Goal: Task Accomplishment & Management: Manage account settings

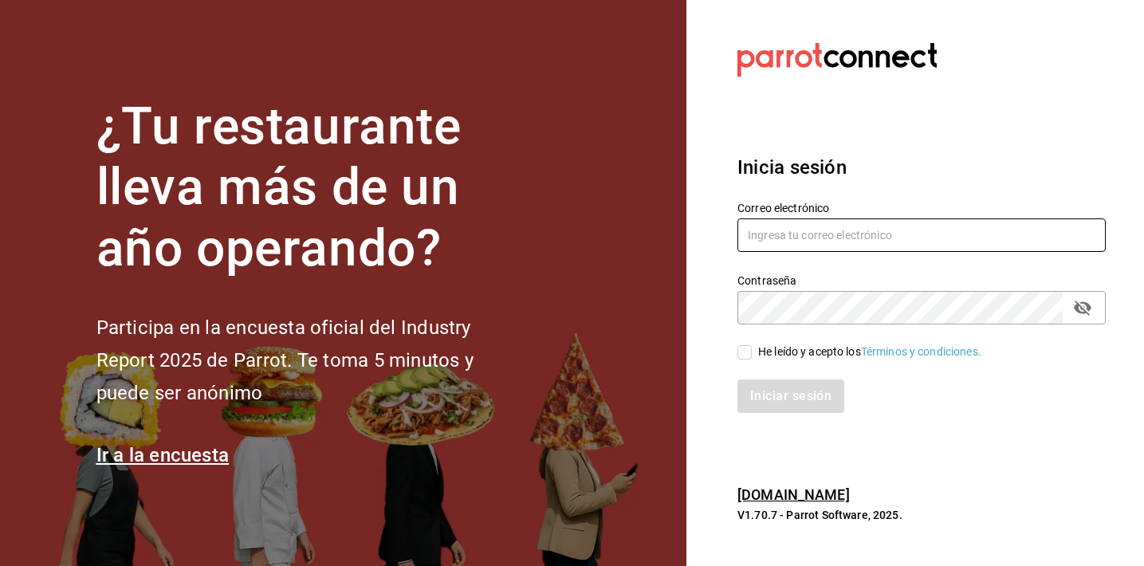
type input "[EMAIL_ADDRESS][DOMAIN_NAME]"
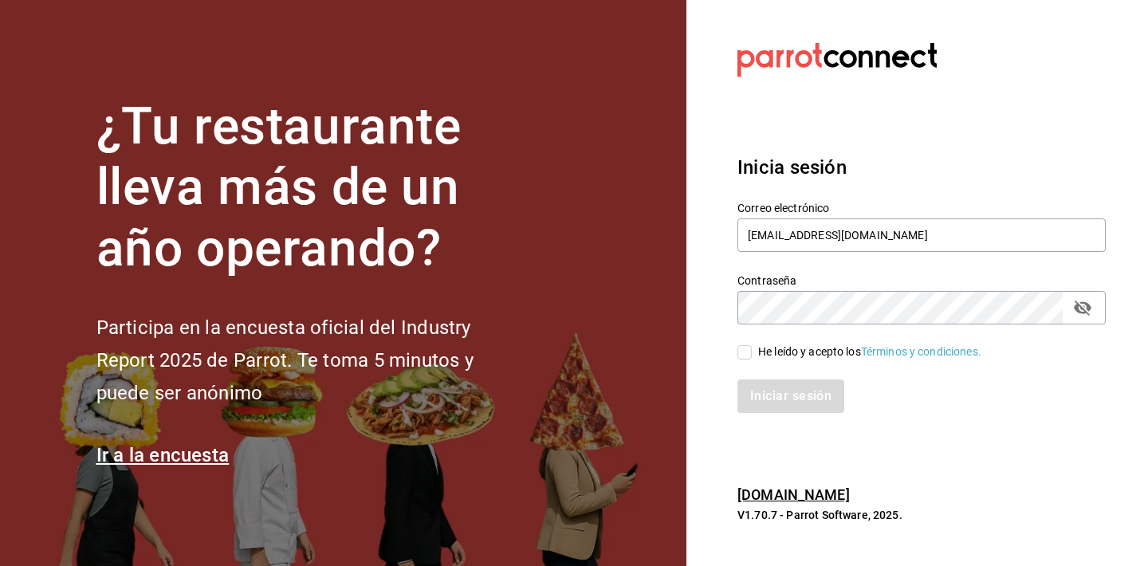
click at [758, 349] on div "He leído y acepto los Términos y condiciones." at bounding box center [869, 352] width 223 height 17
click at [752, 349] on input "He leído y acepto los Términos y condiciones." at bounding box center [745, 352] width 14 height 14
checkbox input "true"
click at [747, 383] on button "Iniciar sesión" at bounding box center [792, 396] width 108 height 33
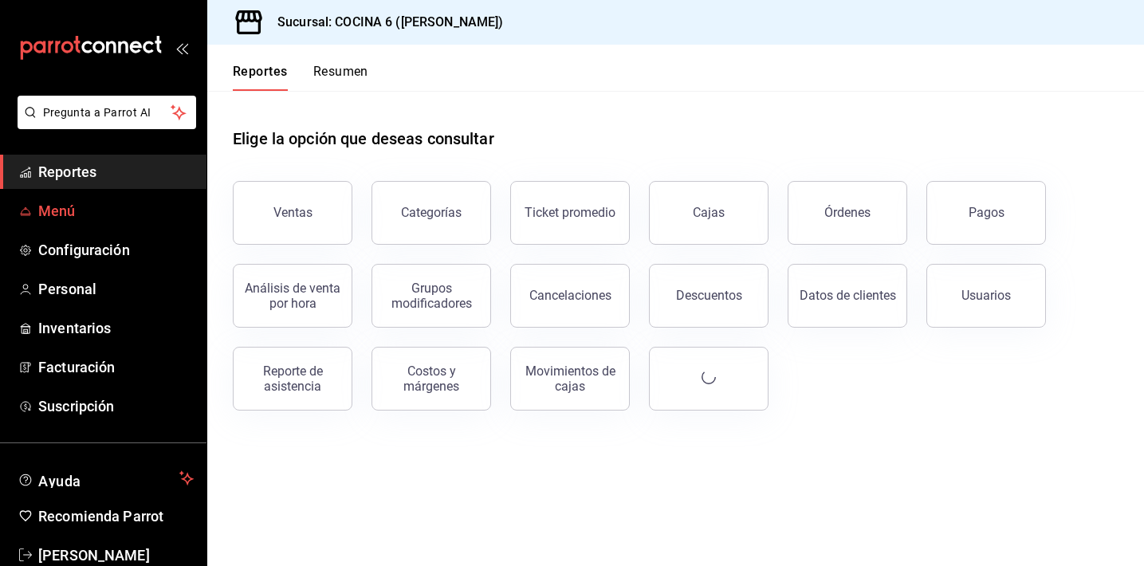
click at [61, 217] on span "Menú" at bounding box center [116, 211] width 156 height 22
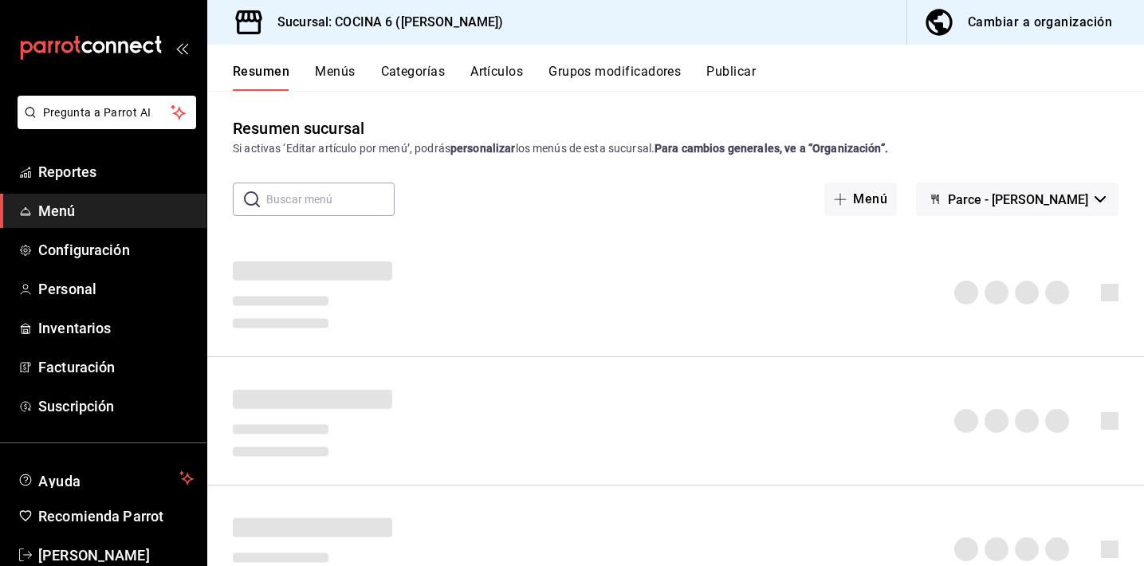
click at [479, 69] on button "Artículos" at bounding box center [497, 77] width 53 height 27
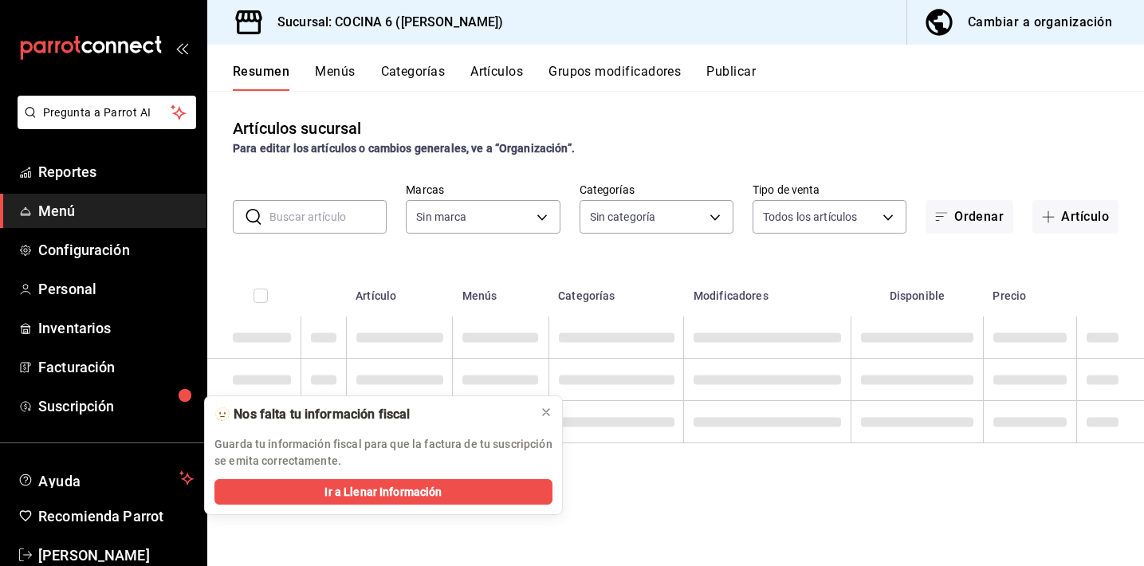
click at [309, 222] on input "text" at bounding box center [328, 217] width 117 height 32
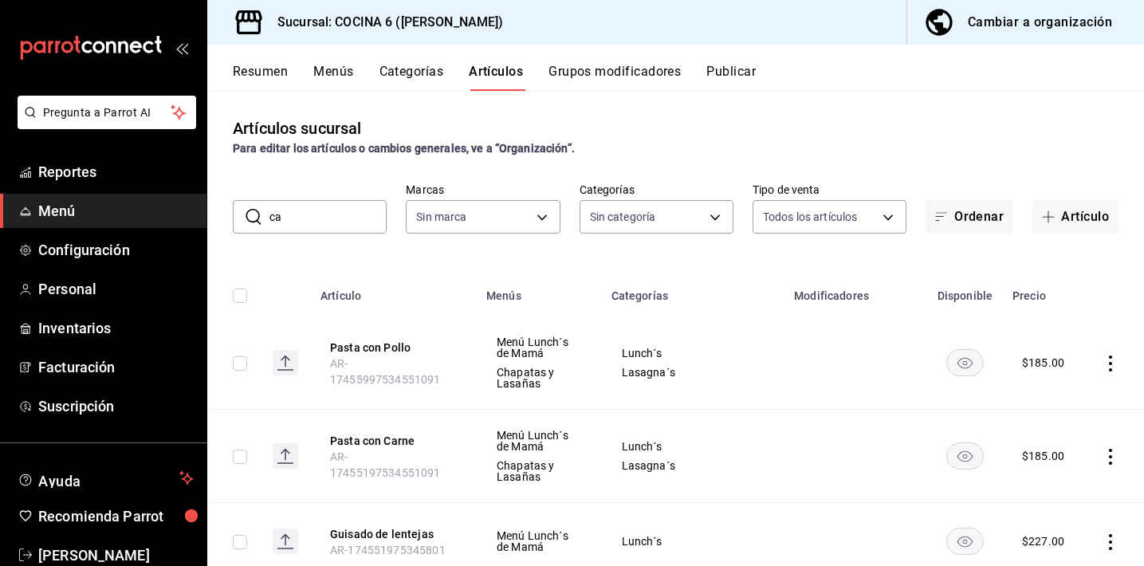
type input "car"
type input "a5ae18a4-c72a-45e7-8016-884b8a2cfc1a,bb23d86e-1caf-4593-8136-593bd50a9da6,0feae…"
type input "carne"
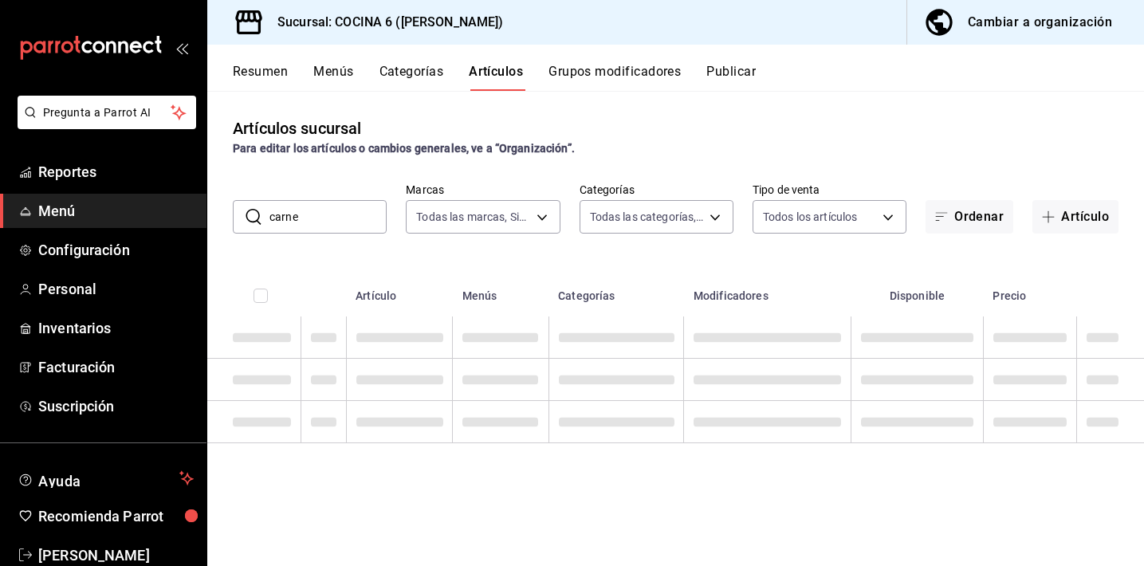
type input "8f05bb87-825a-45c0-8000-d6bbde2d6b99,ca78d593-f15a-40d6-b9b1-a8305c6cf216,85988…"
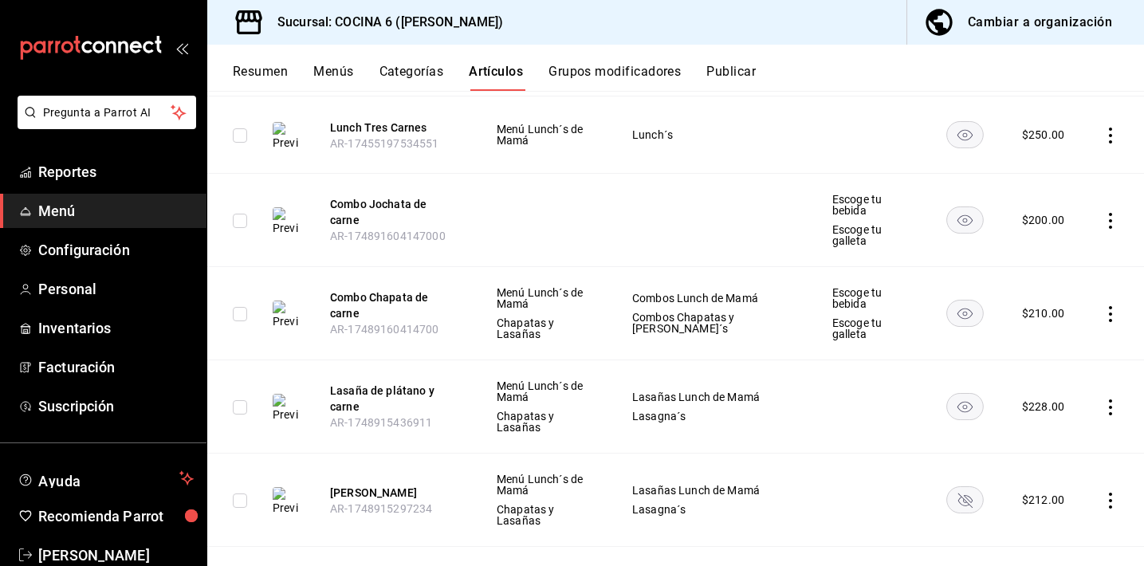
scroll to position [538, 0]
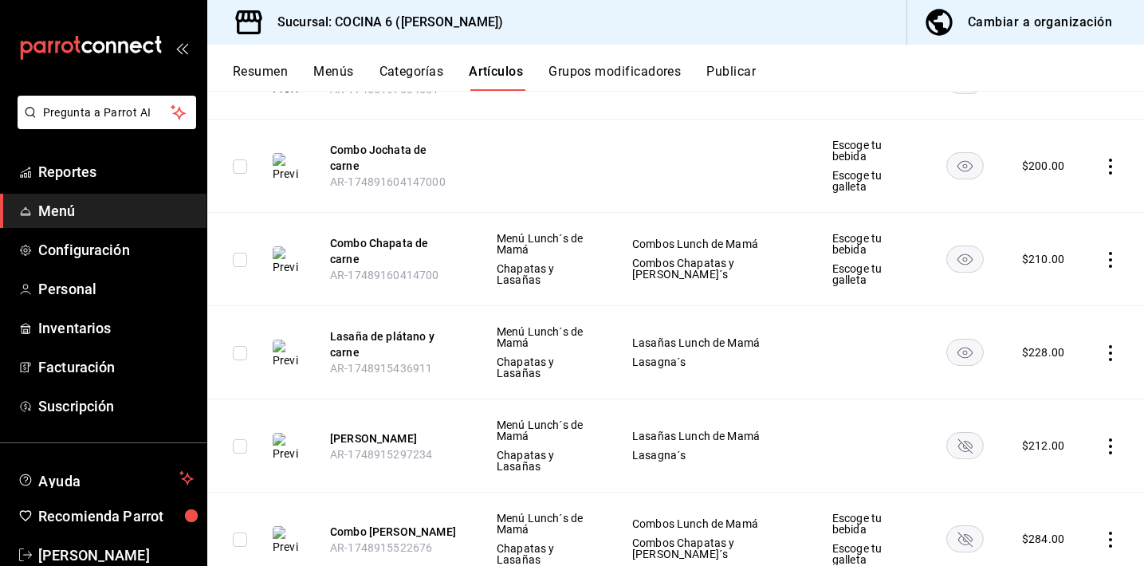
click at [956, 432] on rect "availability-product" at bounding box center [965, 445] width 37 height 26
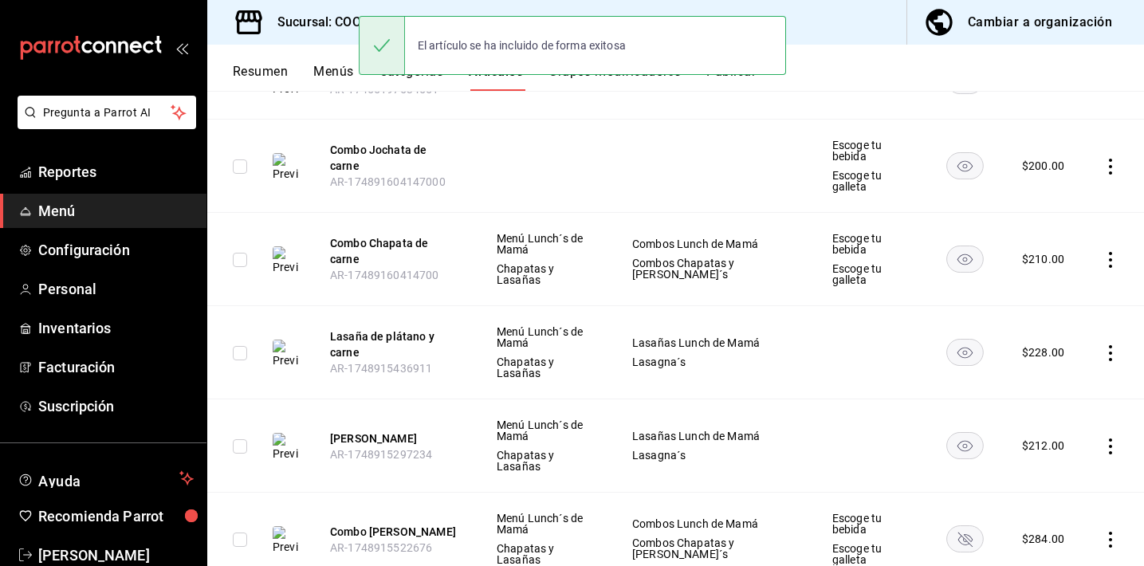
click at [965, 526] on rect "availability-product" at bounding box center [965, 539] width 37 height 26
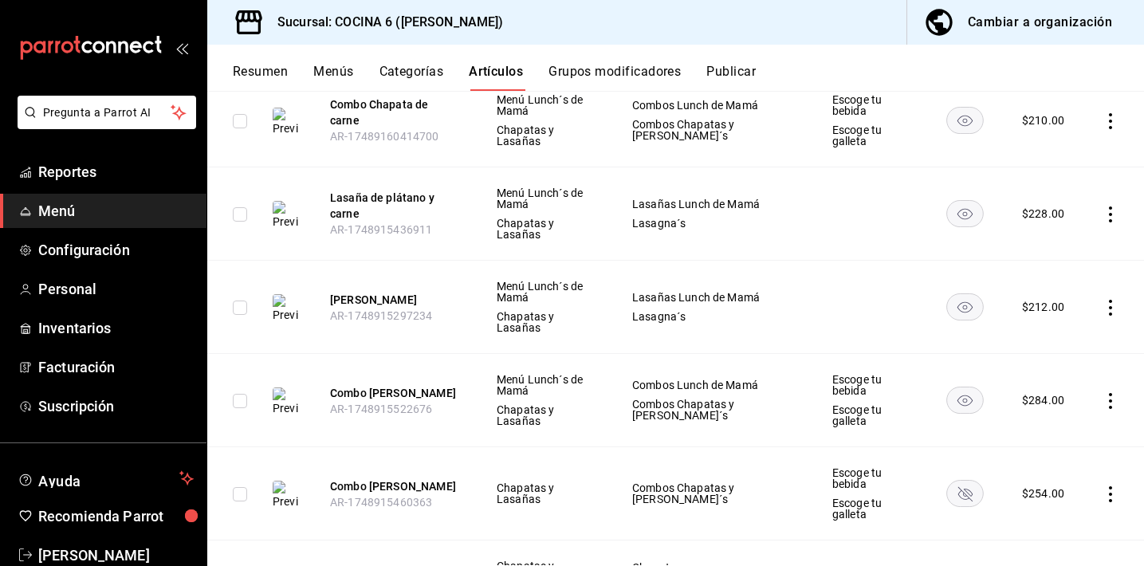
scroll to position [679, 0]
click at [958, 479] on rect "availability-product" at bounding box center [965, 492] width 37 height 26
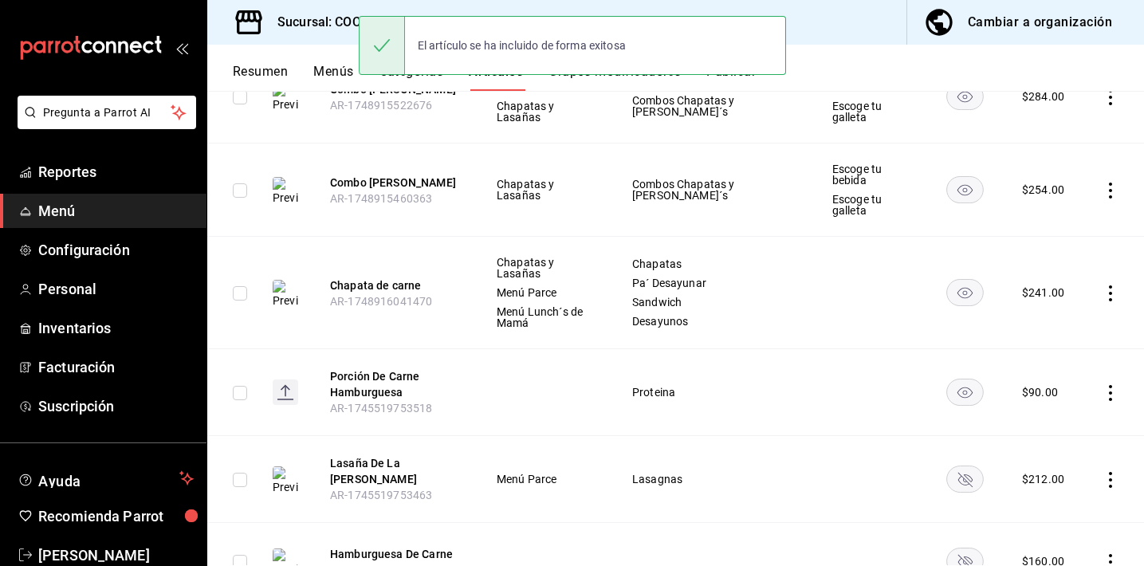
scroll to position [1202, 0]
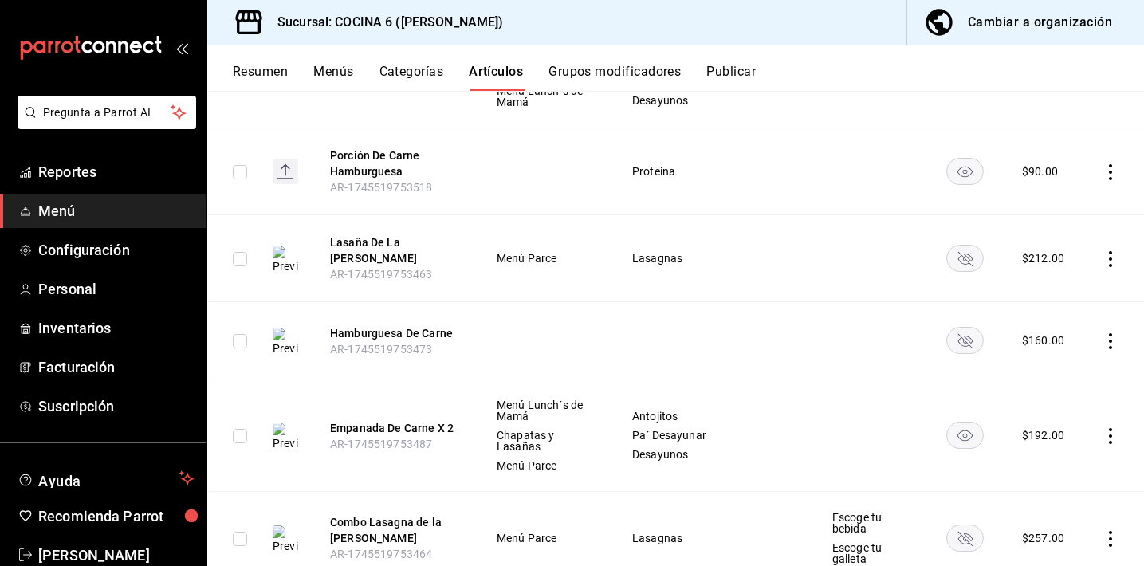
click at [955, 246] on rect "availability-product" at bounding box center [965, 259] width 37 height 26
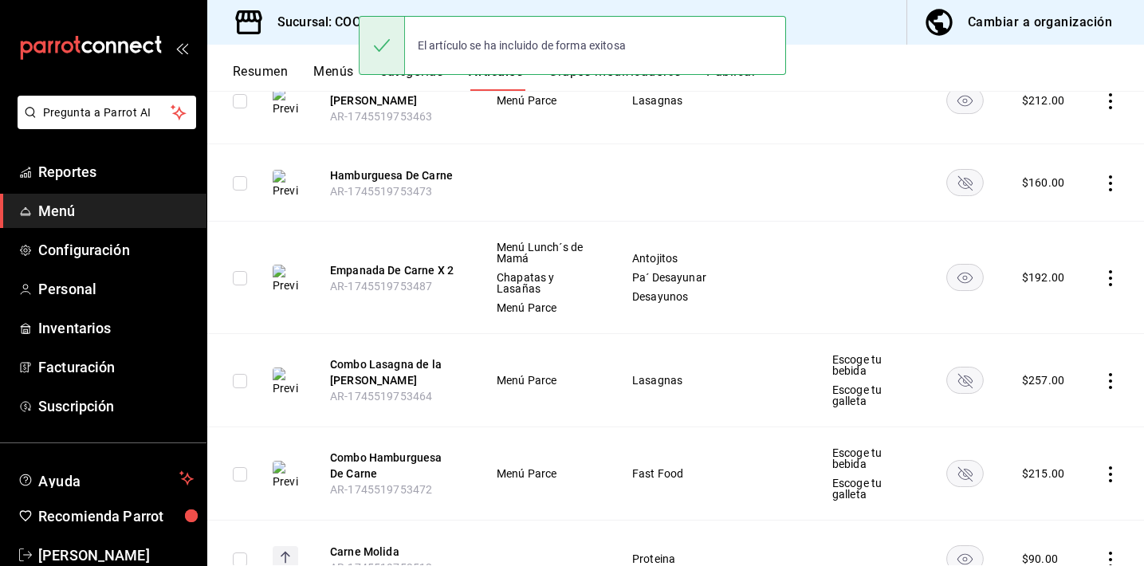
scroll to position [1361, 0]
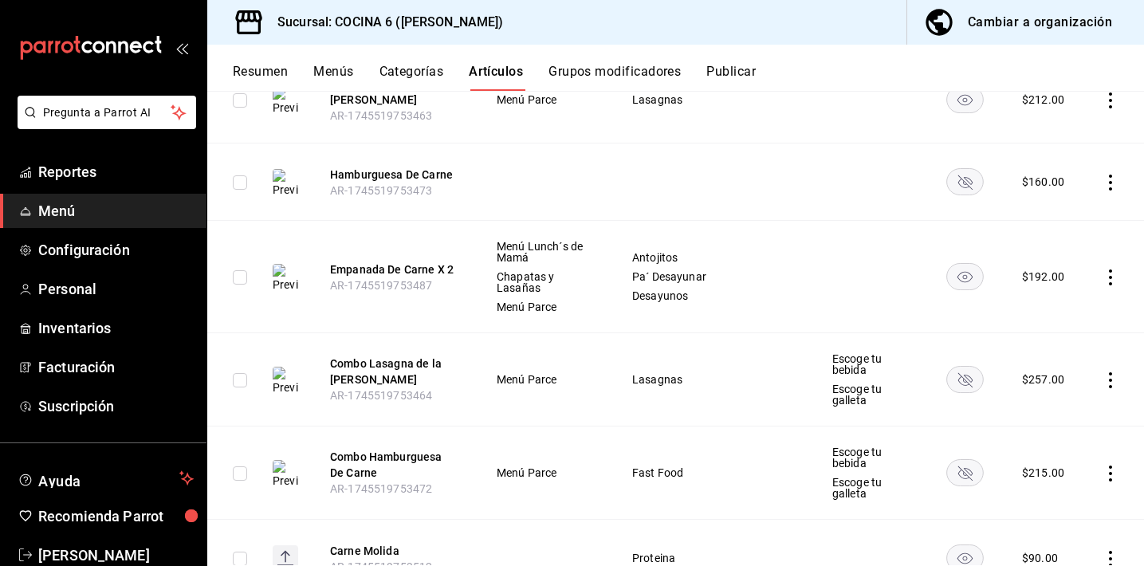
click at [957, 367] on rect "availability-product" at bounding box center [965, 380] width 37 height 26
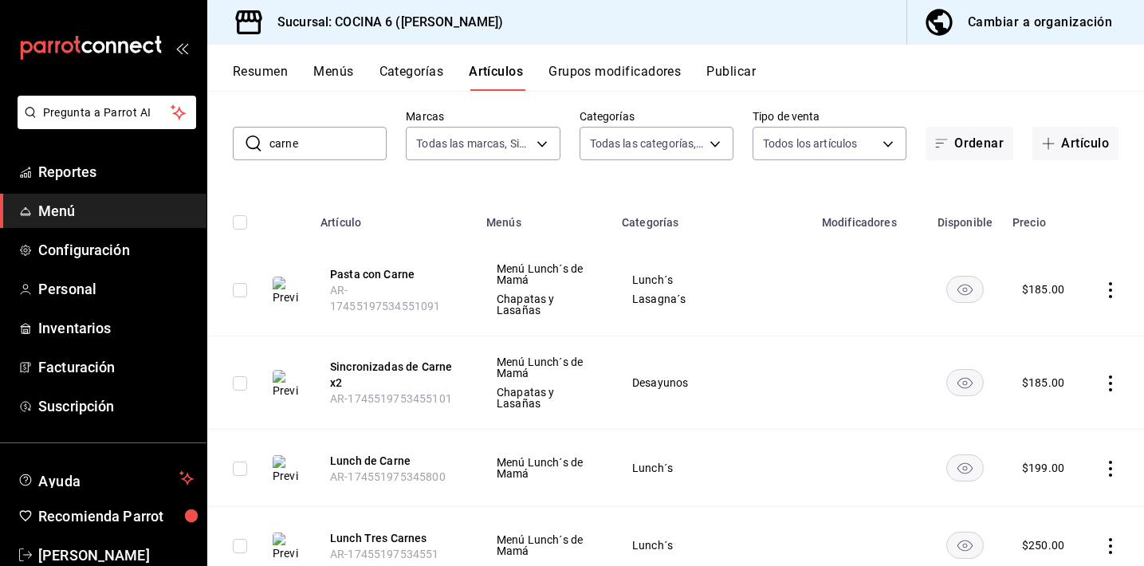
scroll to position [0, 0]
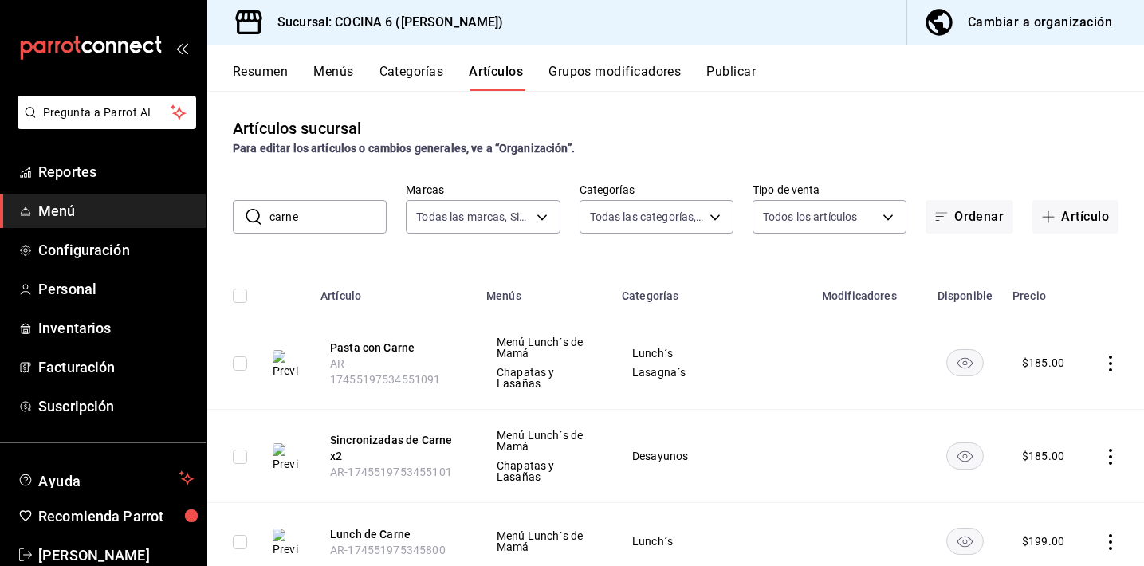
drag, startPoint x: 326, startPoint y: 214, endPoint x: 235, endPoint y: 214, distance: 90.9
click at [235, 214] on div "​ carne ​" at bounding box center [310, 216] width 154 height 33
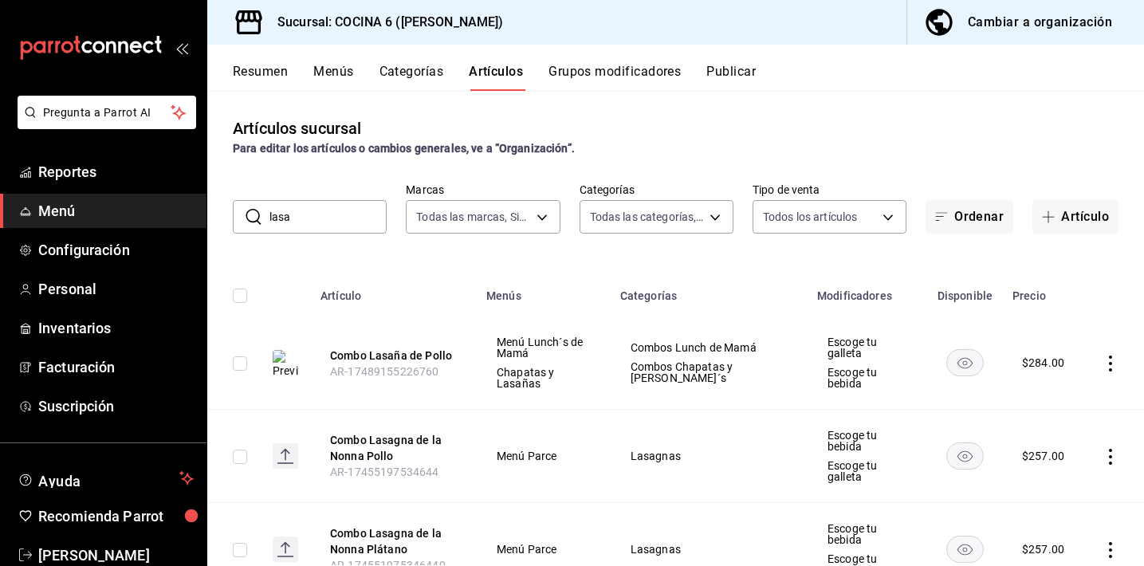
type input "[PERSON_NAME]"
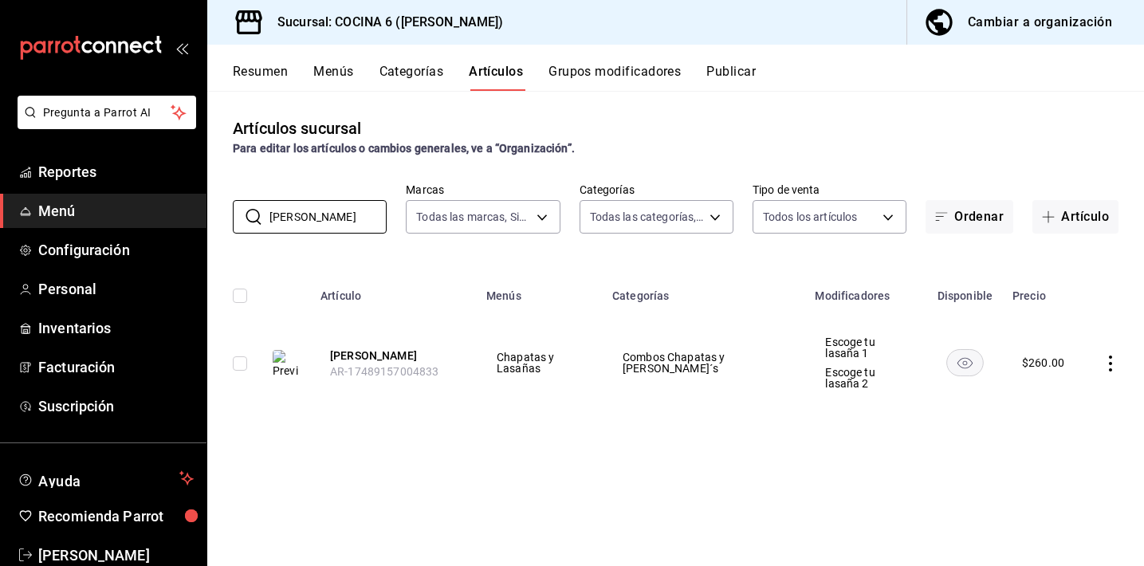
click at [1109, 364] on icon "actions" at bounding box center [1111, 364] width 16 height 16
click at [1063, 399] on span "Editar" at bounding box center [1062, 400] width 41 height 17
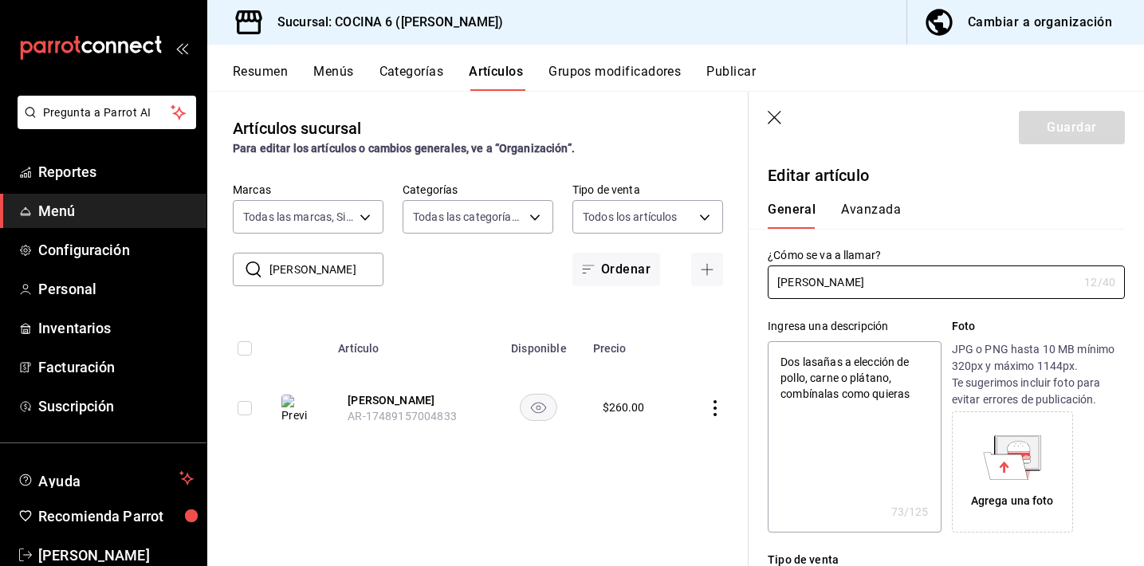
type textarea "x"
type input "$260.00"
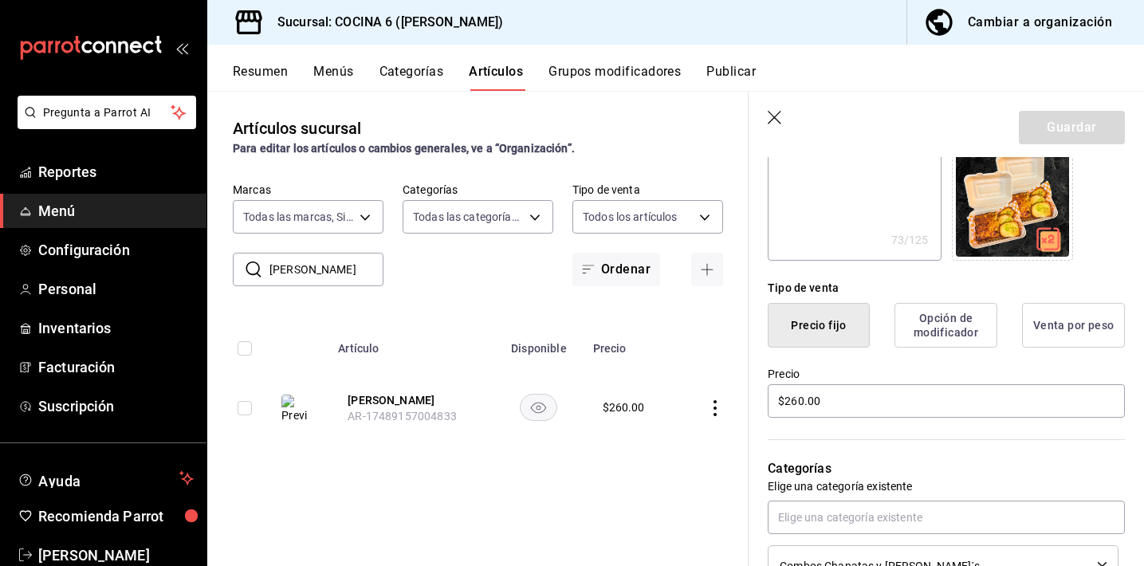
scroll to position [273, 0]
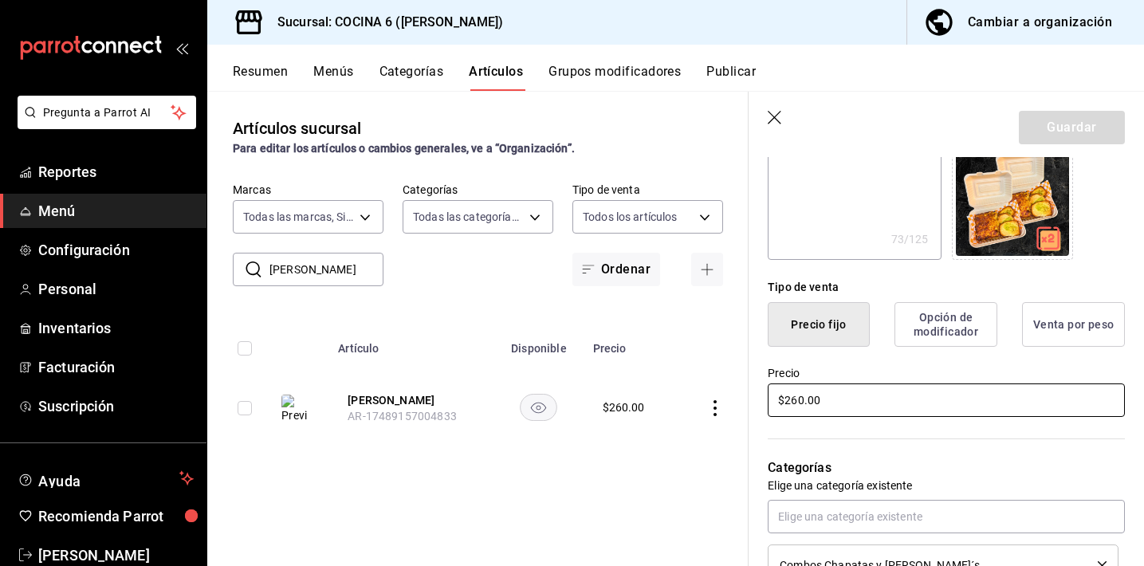
drag, startPoint x: 824, startPoint y: 402, endPoint x: 774, endPoint y: 404, distance: 50.3
click at [774, 404] on input "$260.00" at bounding box center [946, 400] width 357 height 33
drag, startPoint x: 862, startPoint y: 413, endPoint x: 780, endPoint y: 396, distance: 84.0
click at [780, 396] on input "$260.00" at bounding box center [946, 400] width 357 height 33
type textarea "x"
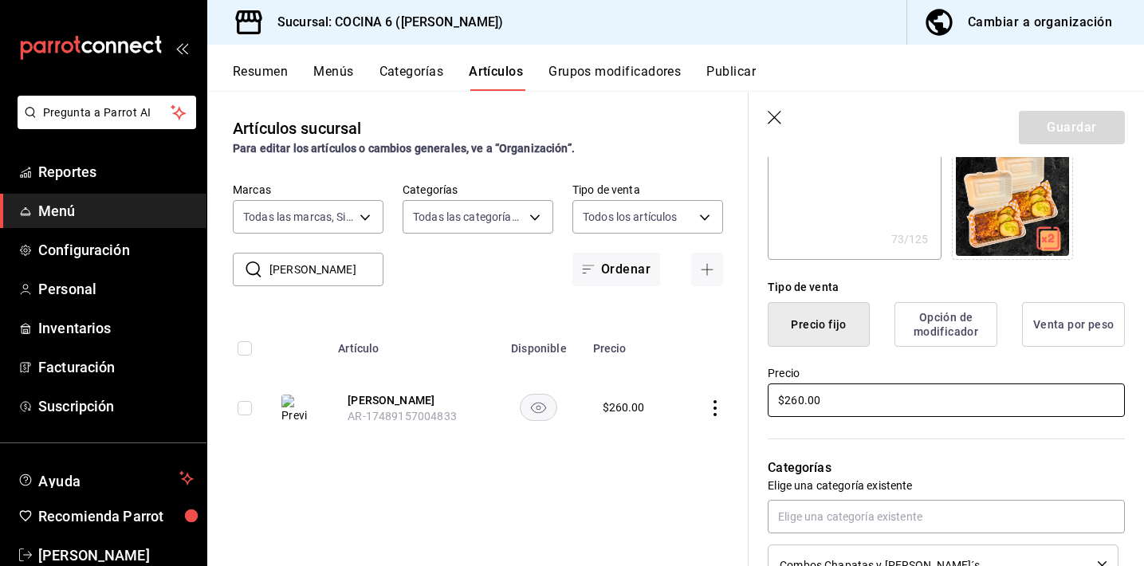
type input "$3.00"
type textarea "x"
type input "$37.00"
type textarea "x"
type input "$370.00"
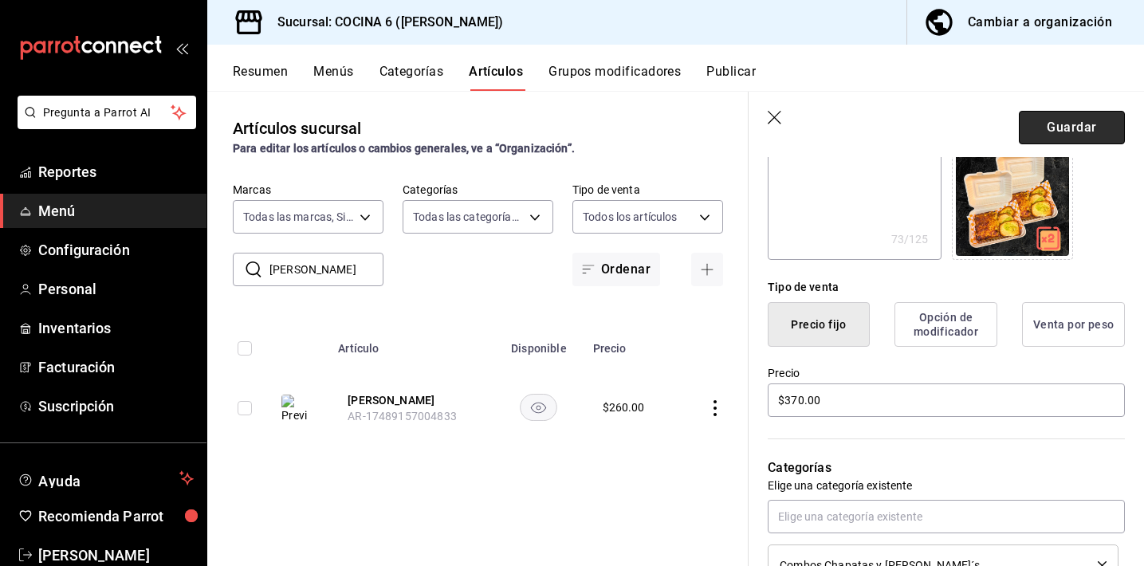
click at [1041, 115] on button "Guardar" at bounding box center [1072, 127] width 106 height 33
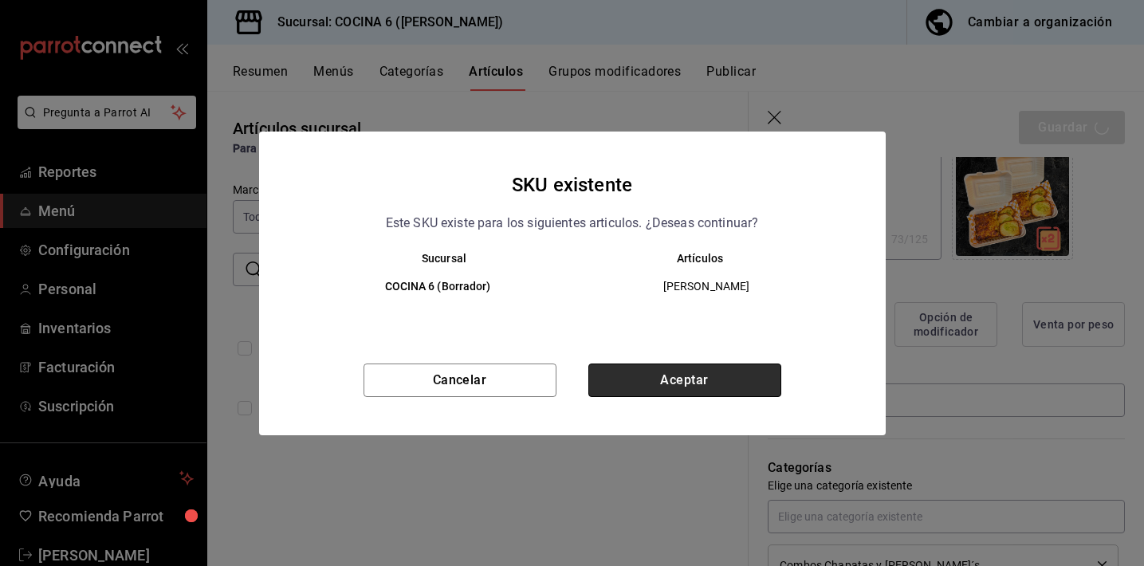
click at [695, 380] on button "Aceptar" at bounding box center [685, 380] width 193 height 33
type textarea "x"
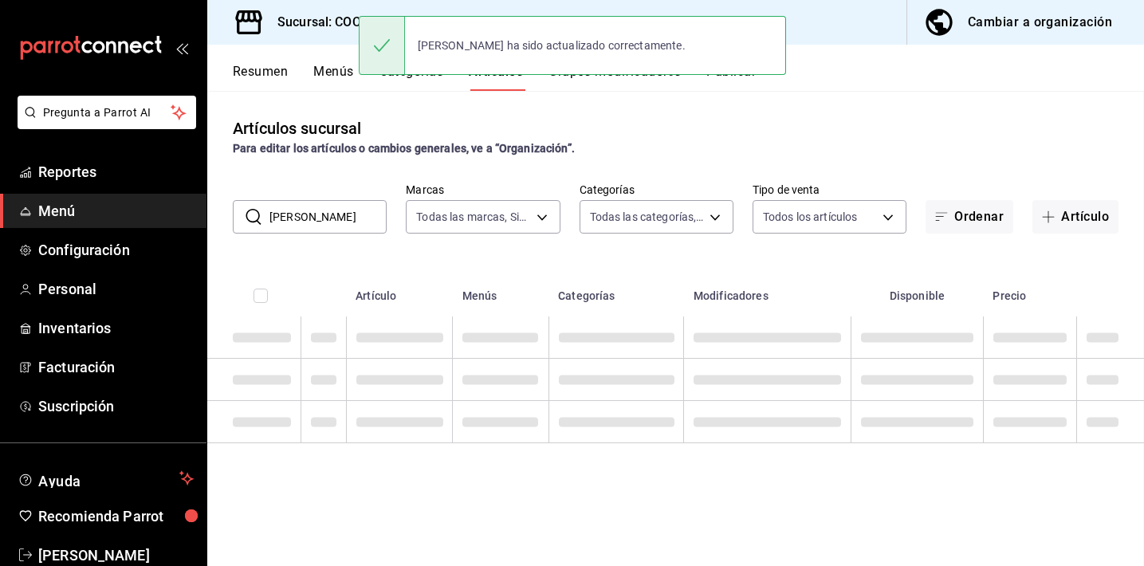
click at [731, 71] on div "[PERSON_NAME] ha sido actualizado correctamente." at bounding box center [572, 45] width 427 height 59
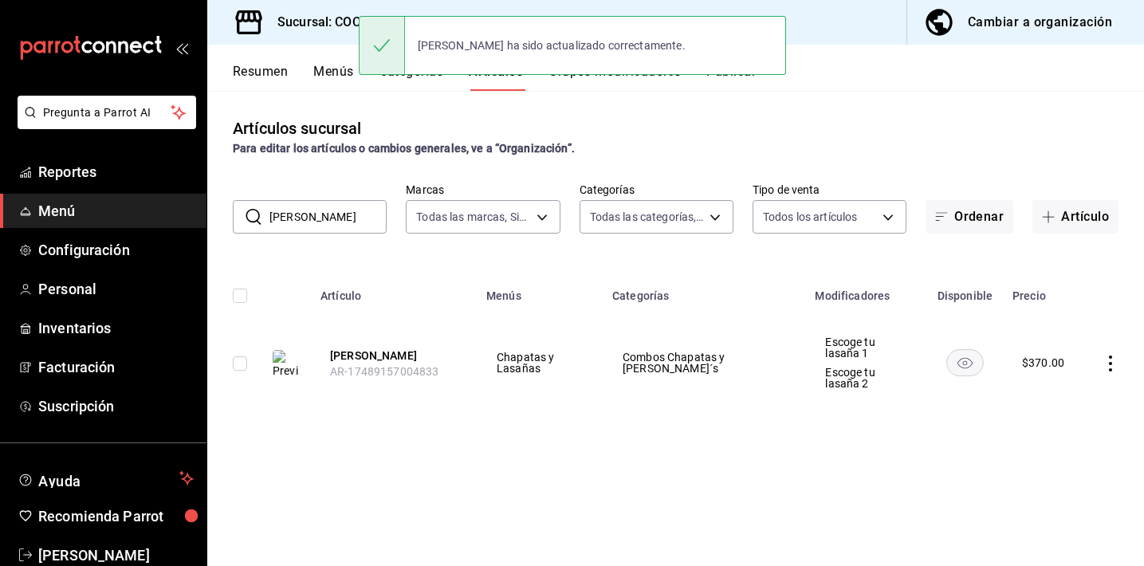
click at [743, 77] on div "[PERSON_NAME] ha sido actualizado correctamente." at bounding box center [572, 45] width 427 height 69
click at [844, 69] on div "Resumen Menús Categorías Artículos Grupos modificadores Publicar" at bounding box center [689, 77] width 912 height 27
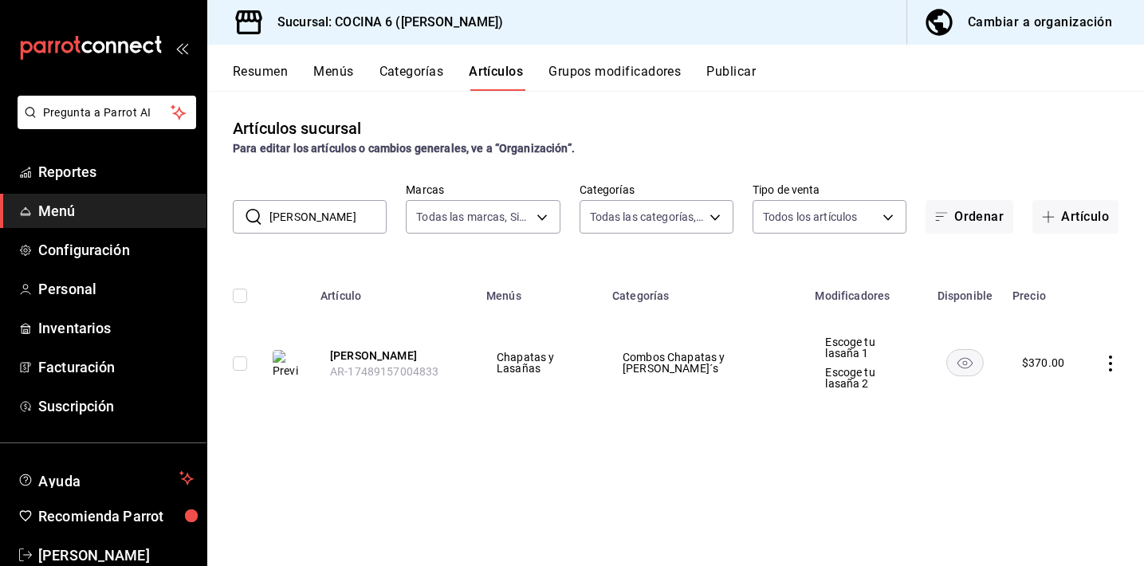
click at [747, 71] on button "Publicar" at bounding box center [731, 77] width 49 height 27
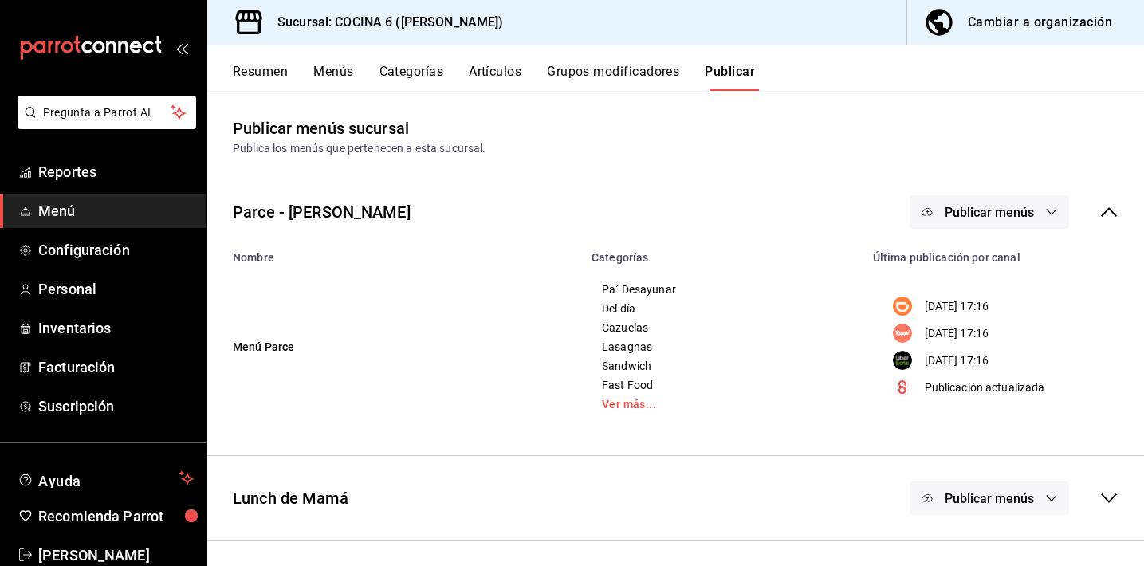
click at [971, 208] on span "Publicar menús" at bounding box center [989, 212] width 89 height 15
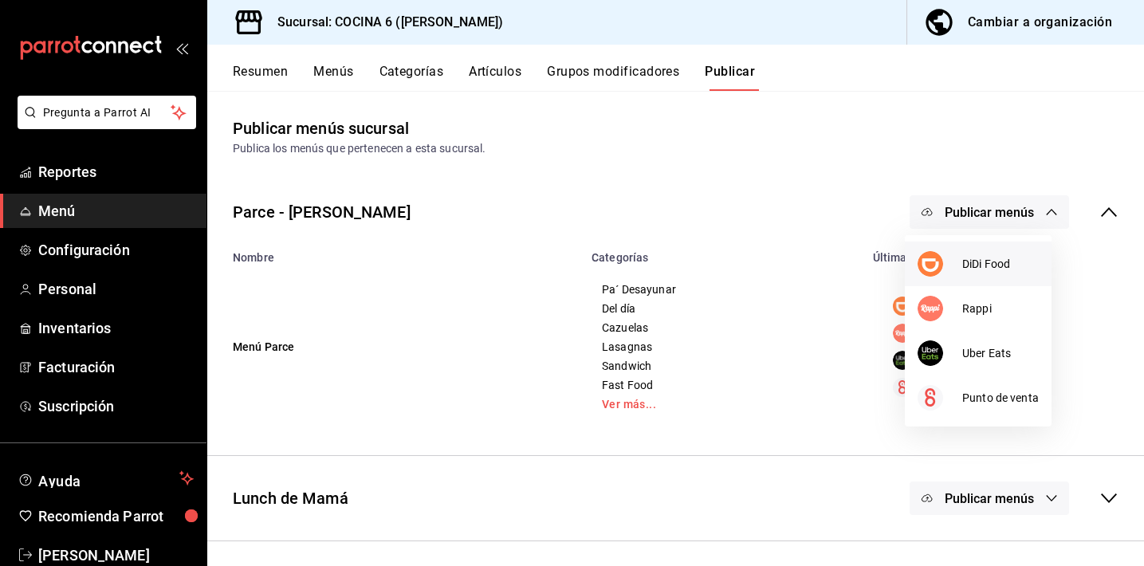
click at [950, 254] on div at bounding box center [940, 264] width 45 height 26
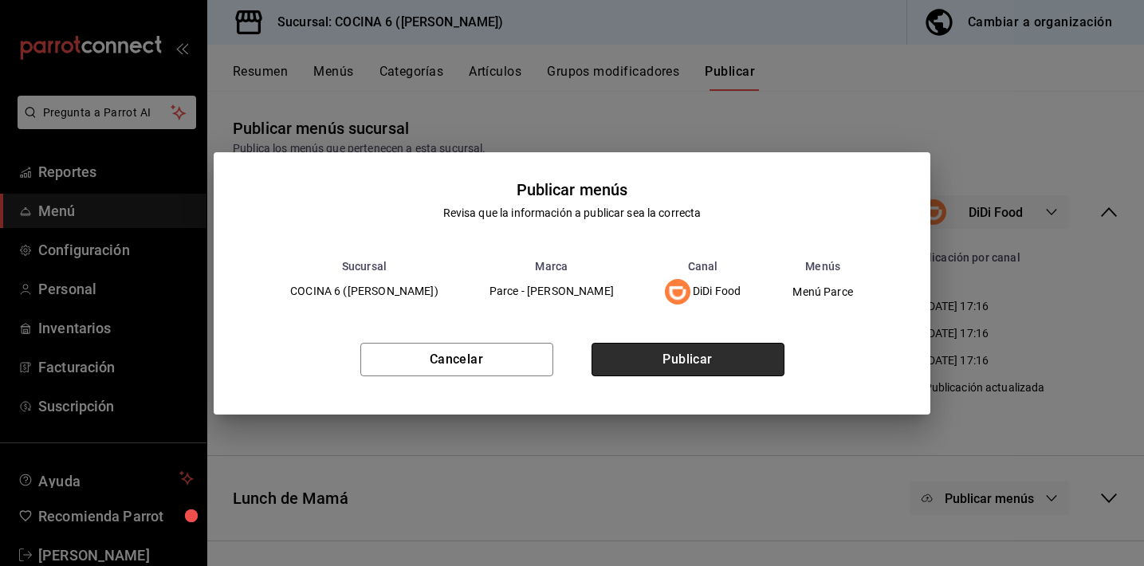
click at [699, 356] on button "Publicar" at bounding box center [688, 359] width 193 height 33
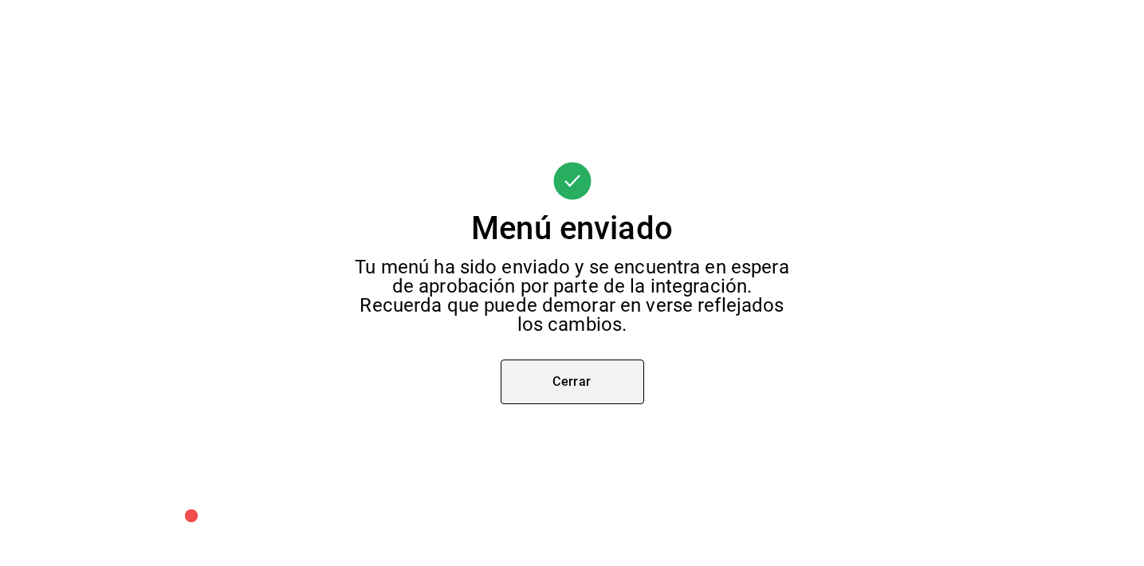
click at [607, 394] on button "Cerrar" at bounding box center [573, 382] width 144 height 45
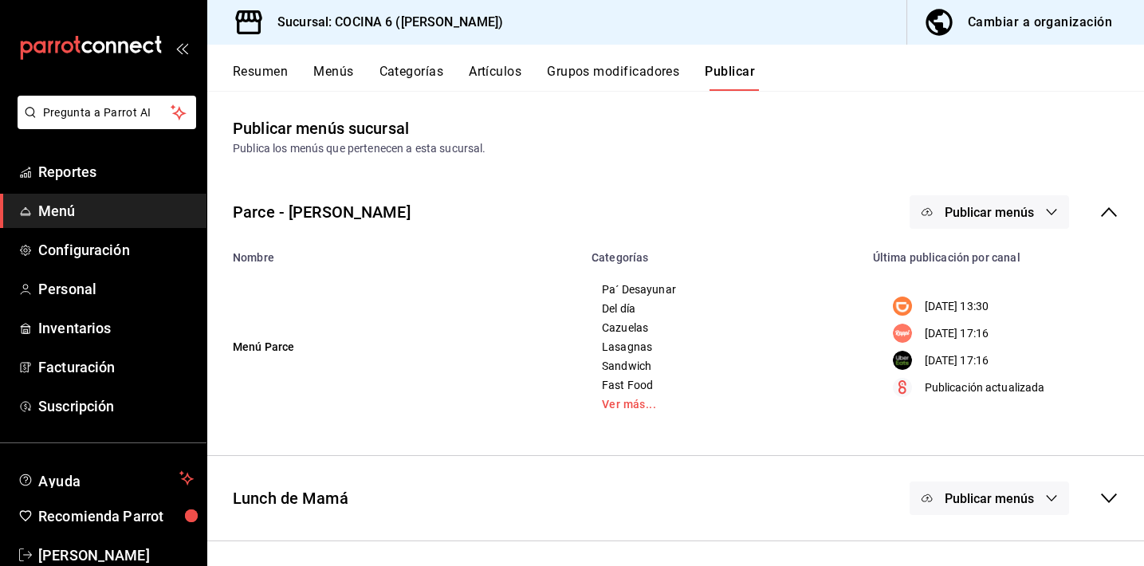
click at [985, 216] on span "Publicar menús" at bounding box center [989, 212] width 89 height 15
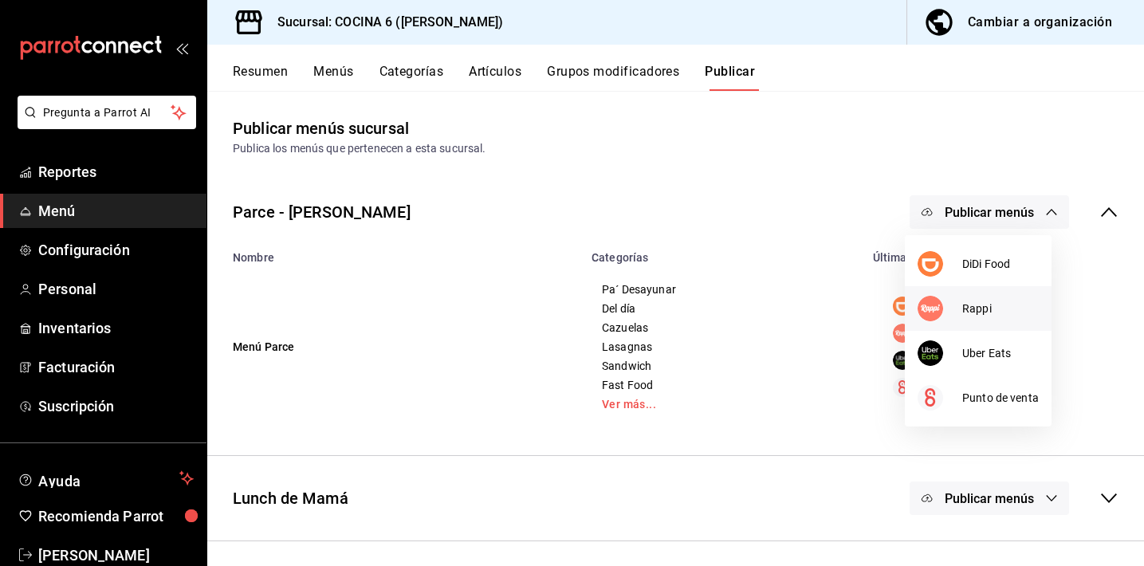
click at [974, 310] on span "Rappi" at bounding box center [1001, 309] width 77 height 17
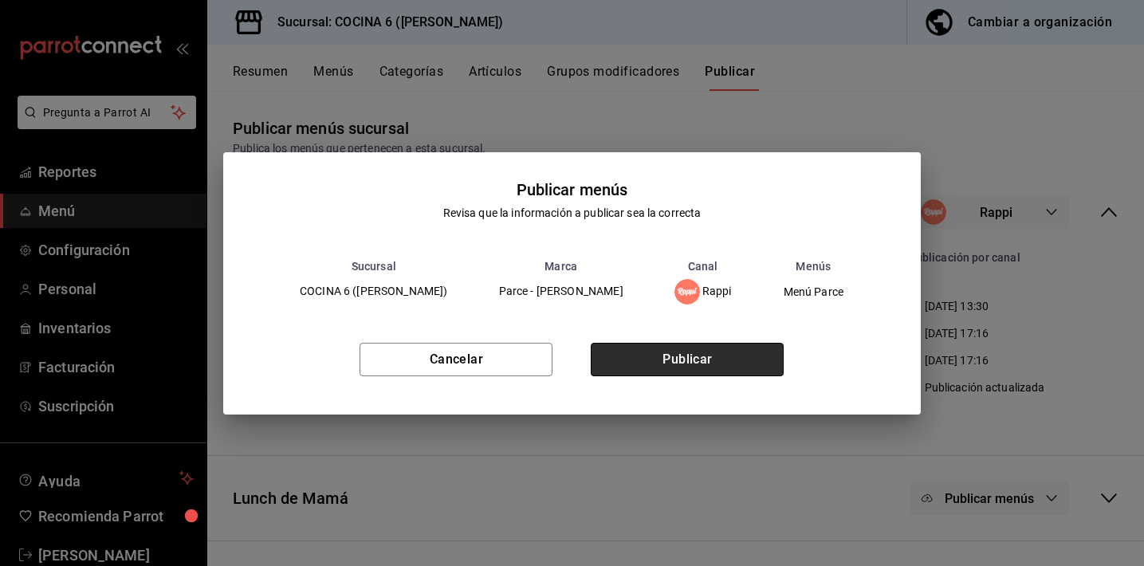
click at [762, 363] on button "Publicar" at bounding box center [687, 359] width 193 height 33
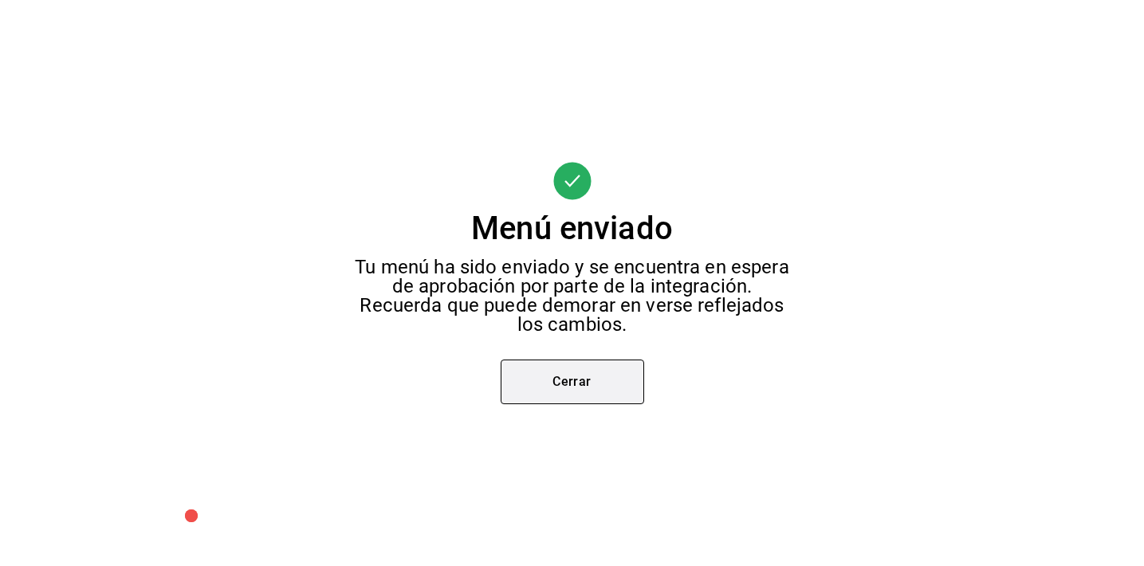
click at [589, 363] on button "Cerrar" at bounding box center [573, 382] width 144 height 45
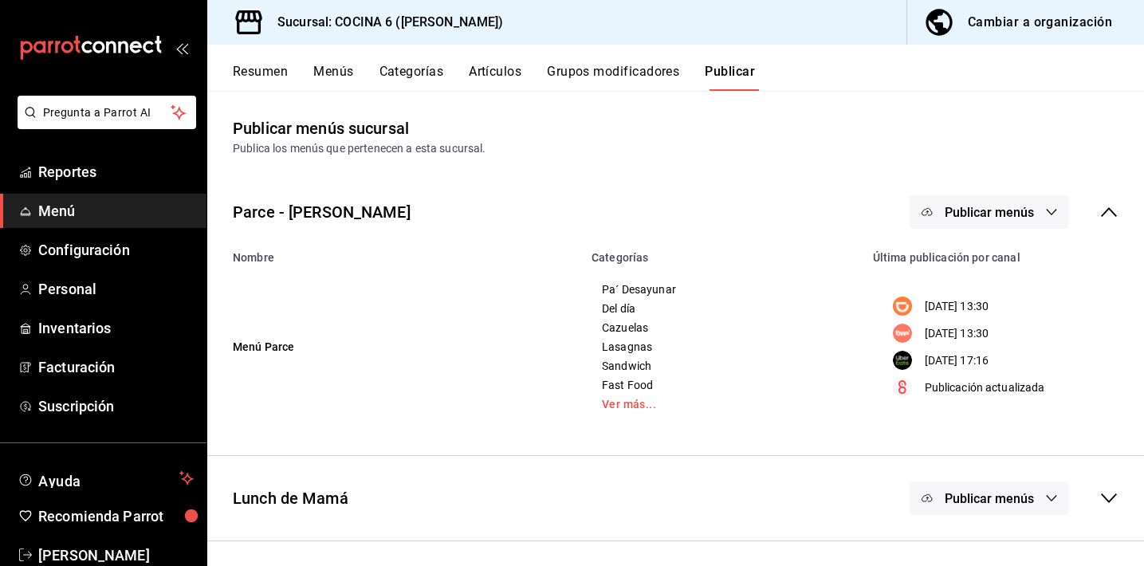
click at [968, 200] on button "Publicar menús" at bounding box center [990, 211] width 160 height 33
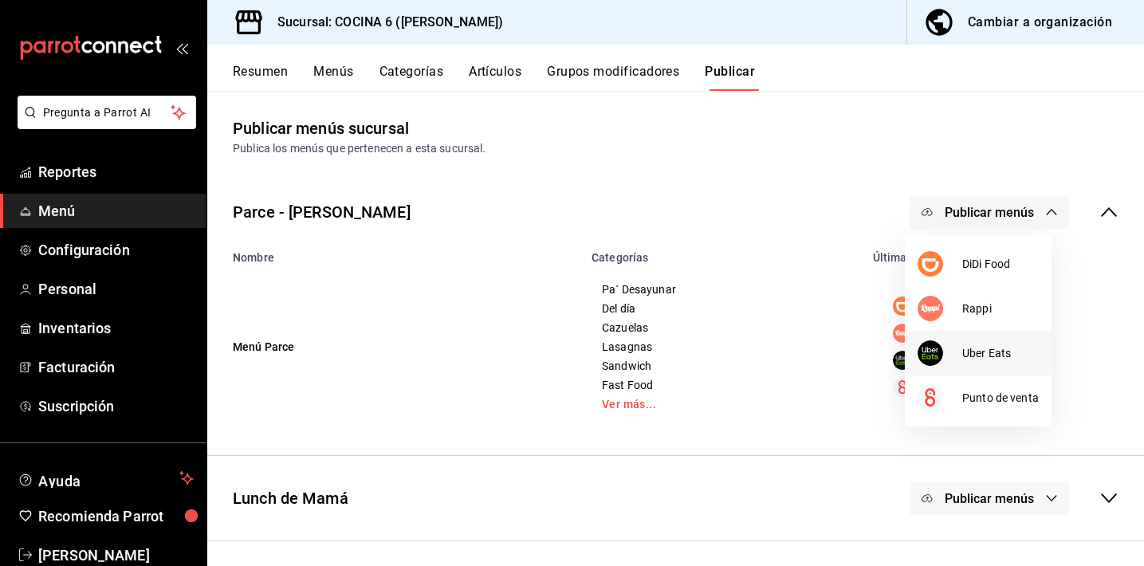
click at [949, 342] on div at bounding box center [940, 354] width 45 height 26
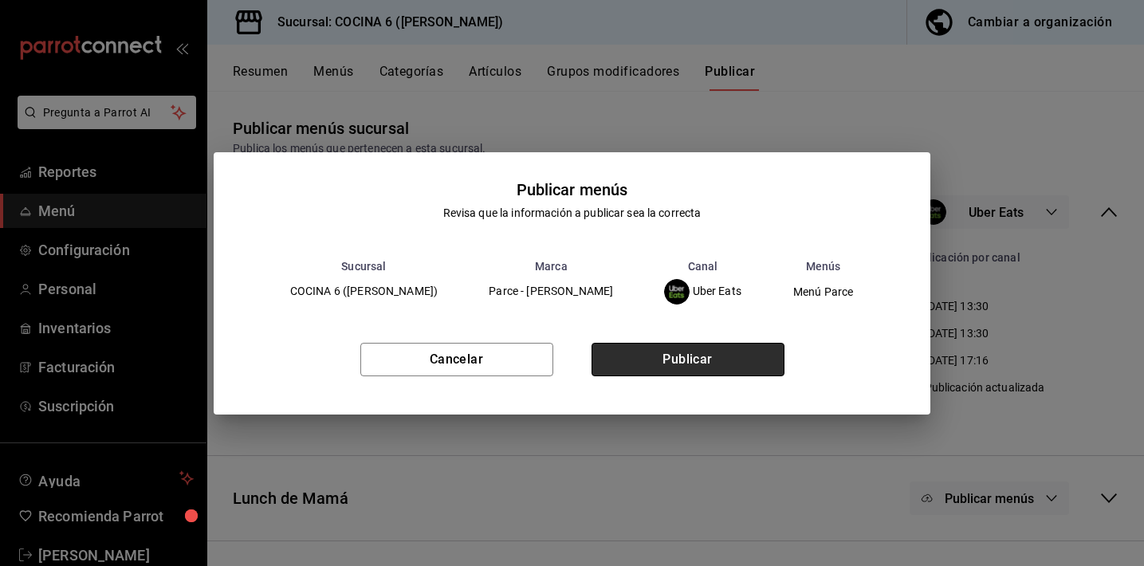
click at [697, 345] on button "Publicar" at bounding box center [688, 359] width 193 height 33
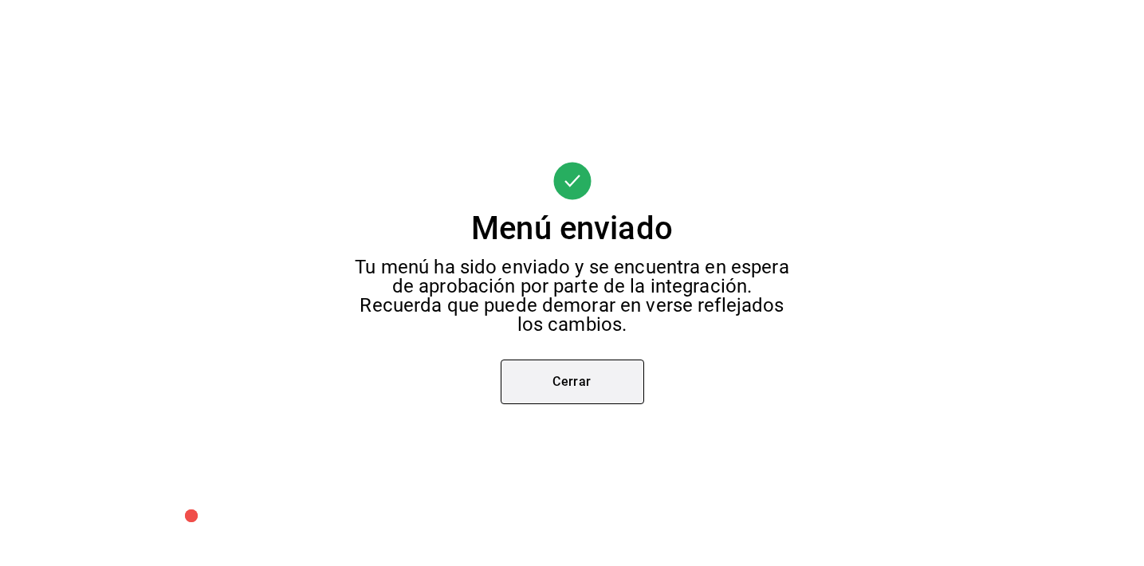
drag, startPoint x: 570, startPoint y: 373, endPoint x: 581, endPoint y: 370, distance: 11.6
click at [570, 373] on button "Cerrar" at bounding box center [573, 382] width 144 height 45
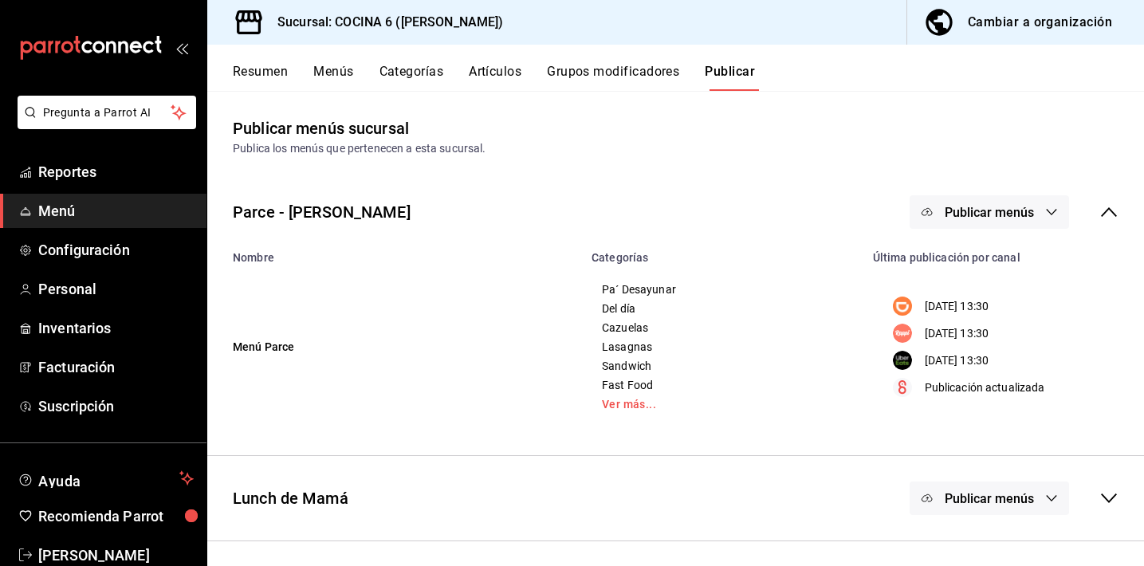
click at [1006, 502] on span "Publicar menús" at bounding box center [989, 498] width 89 height 15
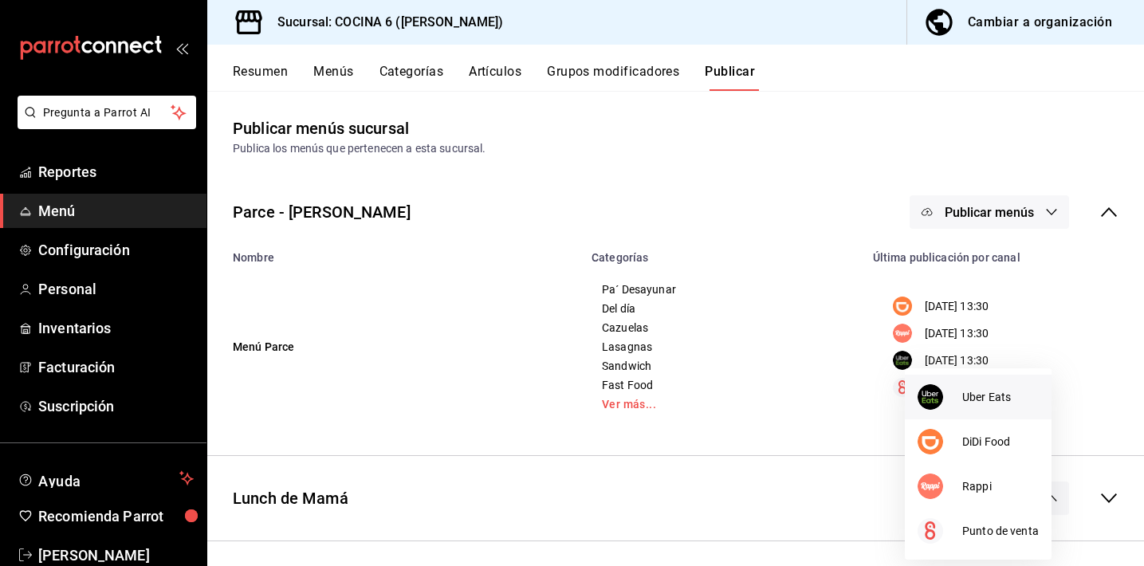
click at [947, 403] on div at bounding box center [940, 397] width 45 height 26
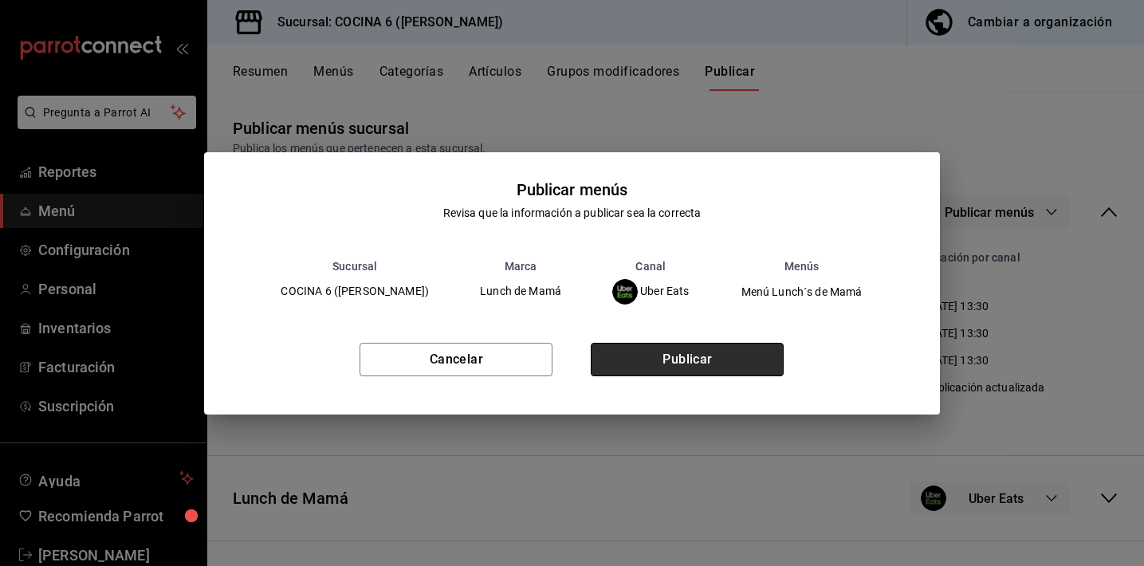
click at [707, 369] on button "Publicar" at bounding box center [687, 359] width 193 height 33
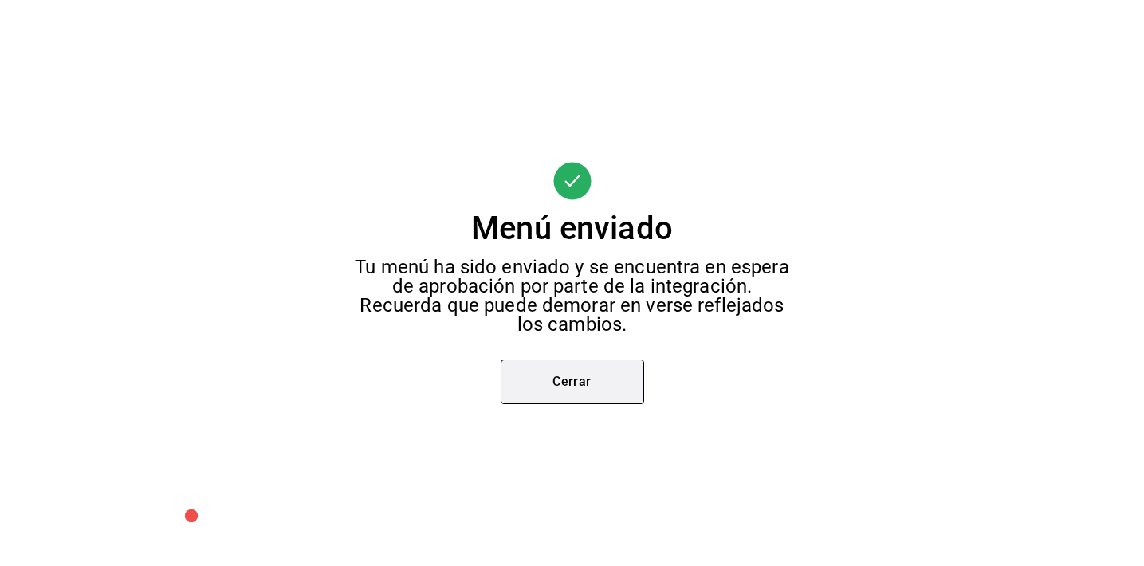
click at [629, 372] on button "Cerrar" at bounding box center [573, 382] width 144 height 45
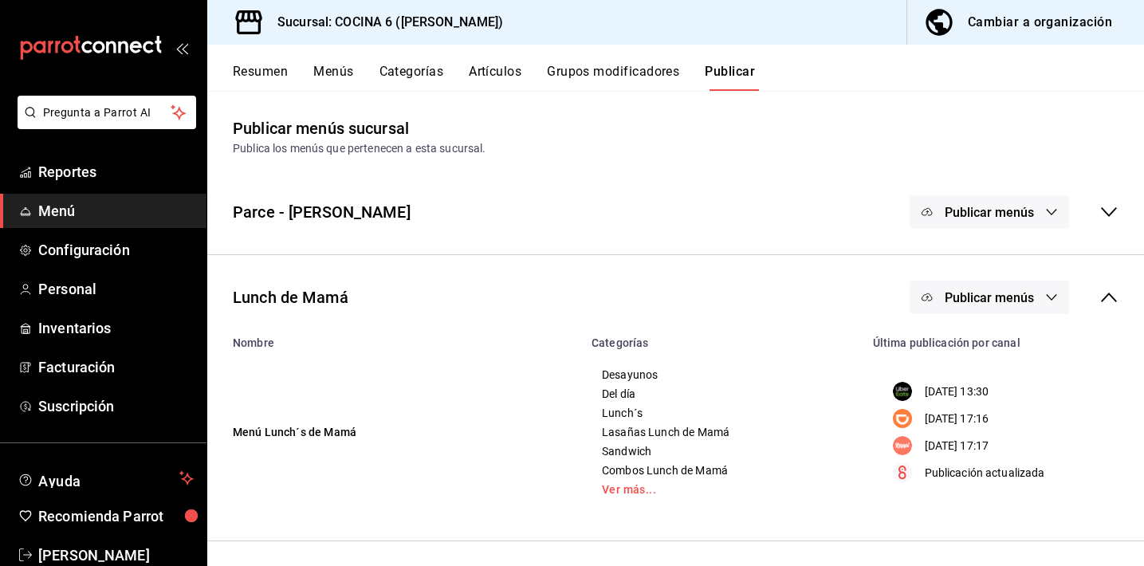
click at [970, 283] on button "Publicar menús" at bounding box center [990, 297] width 160 height 33
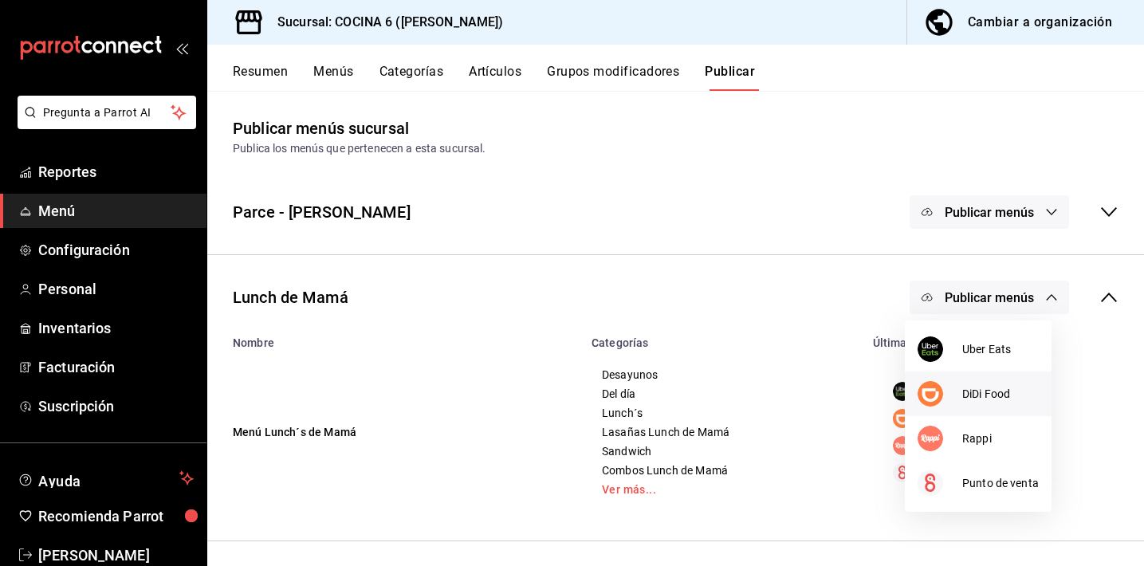
click at [939, 391] on img at bounding box center [931, 394] width 26 height 26
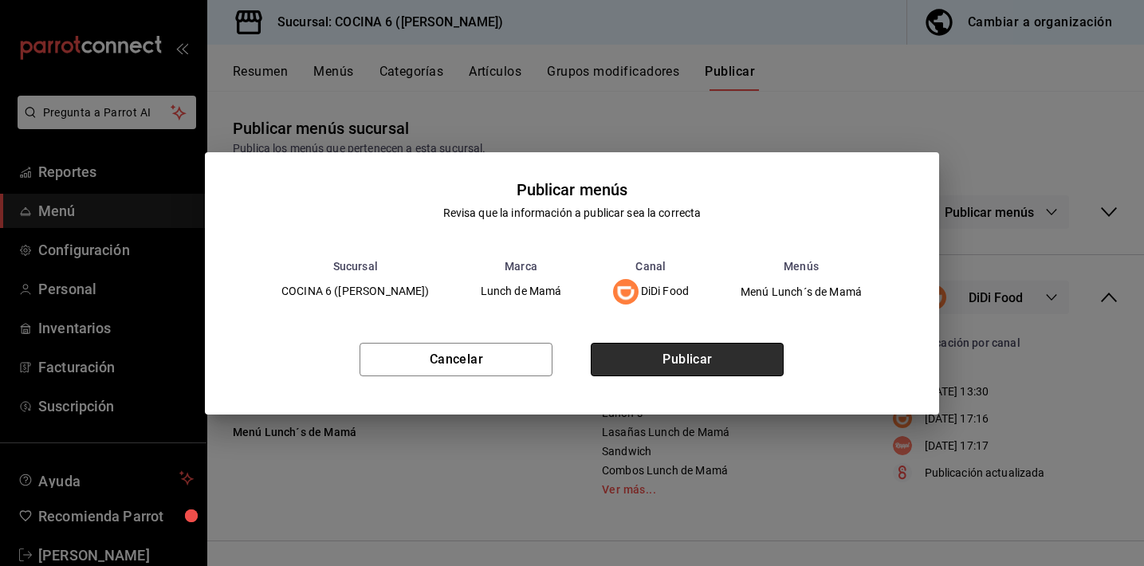
click at [754, 364] on button "Publicar" at bounding box center [687, 359] width 193 height 33
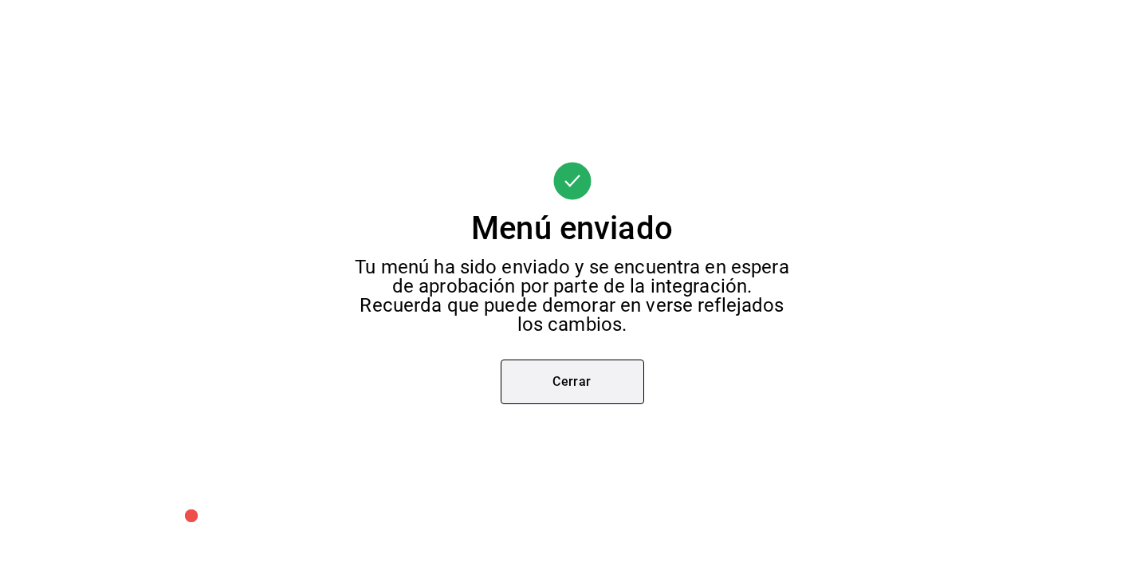
click at [601, 390] on button "Cerrar" at bounding box center [573, 382] width 144 height 45
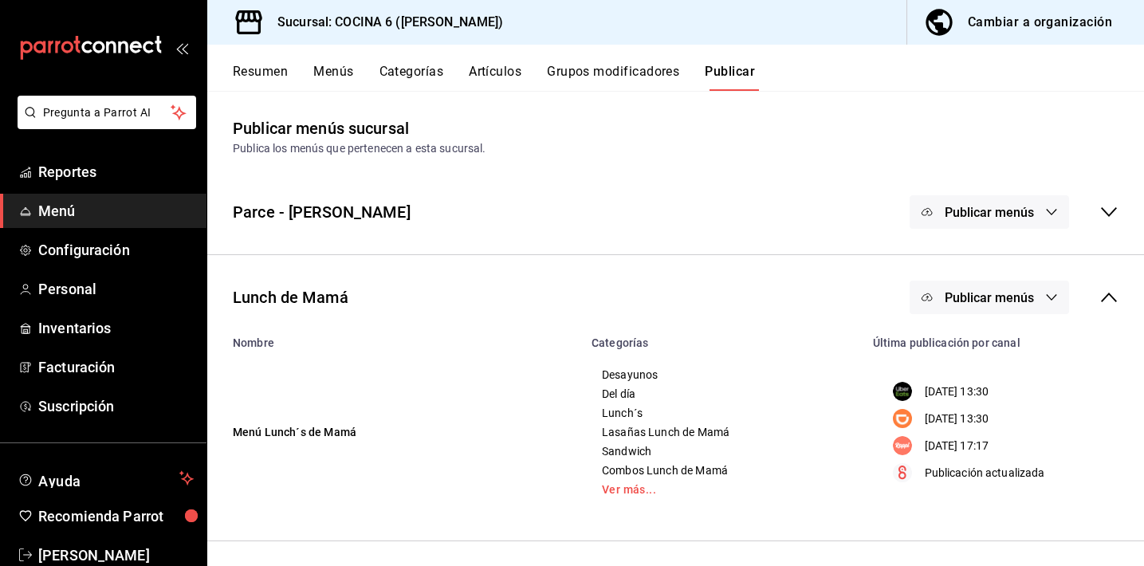
click at [967, 293] on span "Publicar menús" at bounding box center [989, 297] width 89 height 15
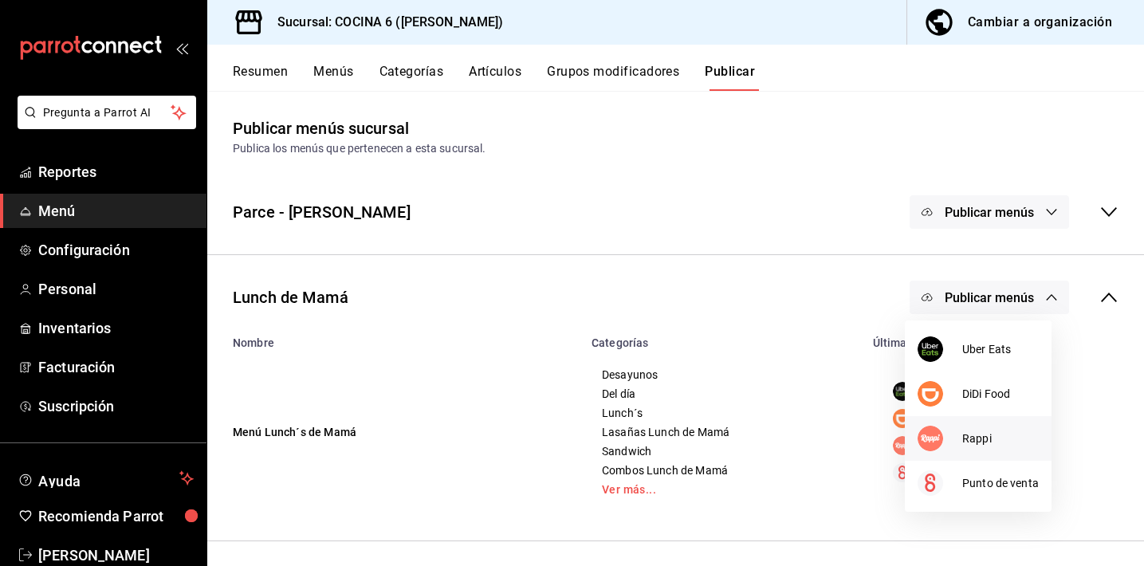
click at [939, 431] on img at bounding box center [931, 439] width 26 height 26
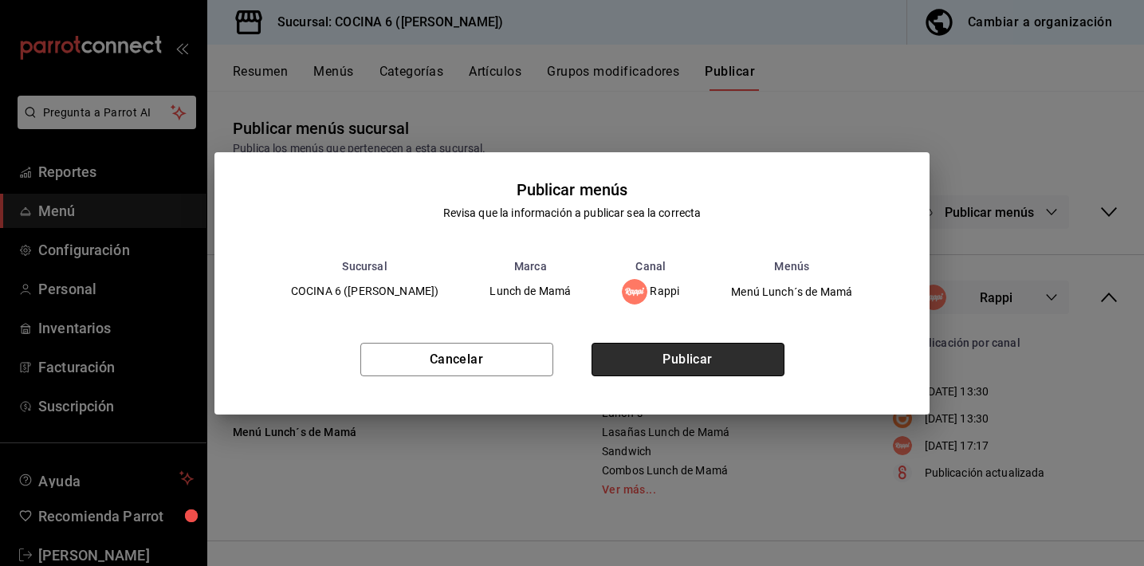
click at [742, 362] on button "Publicar" at bounding box center [688, 359] width 193 height 33
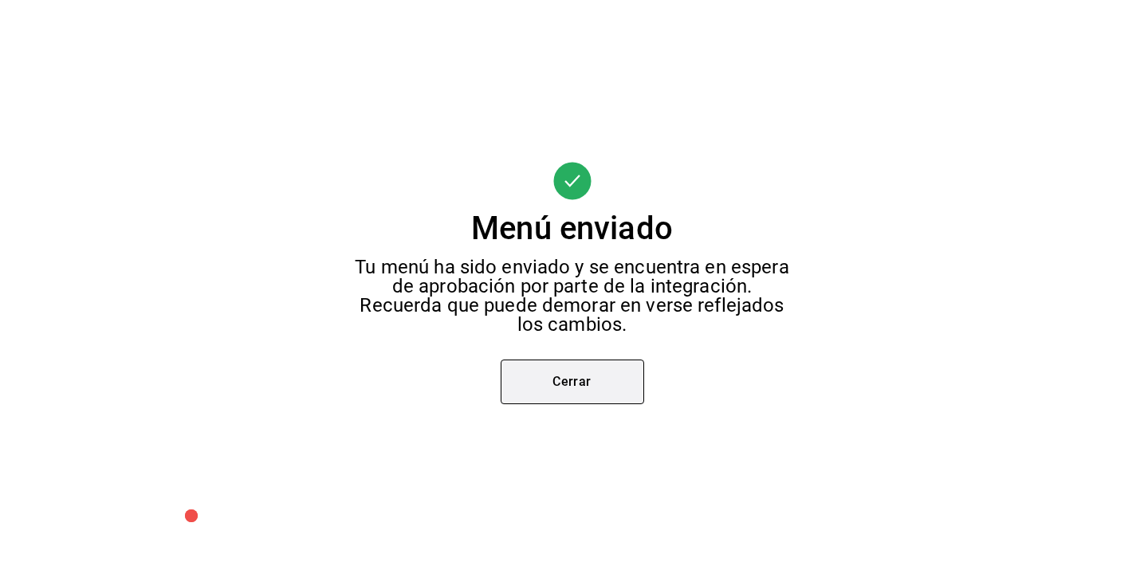
click at [613, 376] on button "Cerrar" at bounding box center [573, 382] width 144 height 45
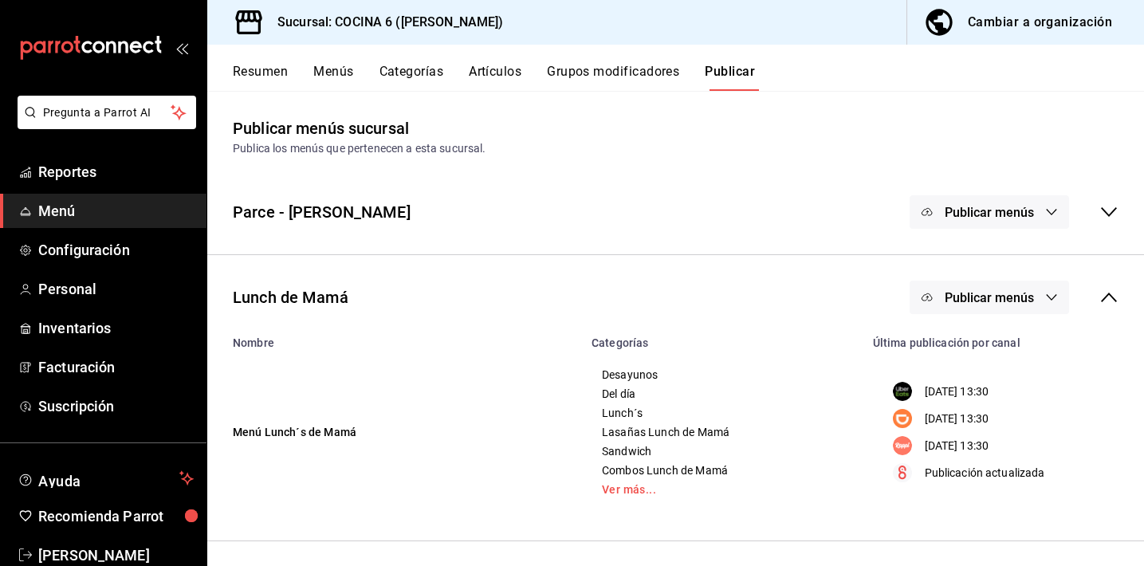
click at [1100, 295] on icon at bounding box center [1109, 297] width 19 height 19
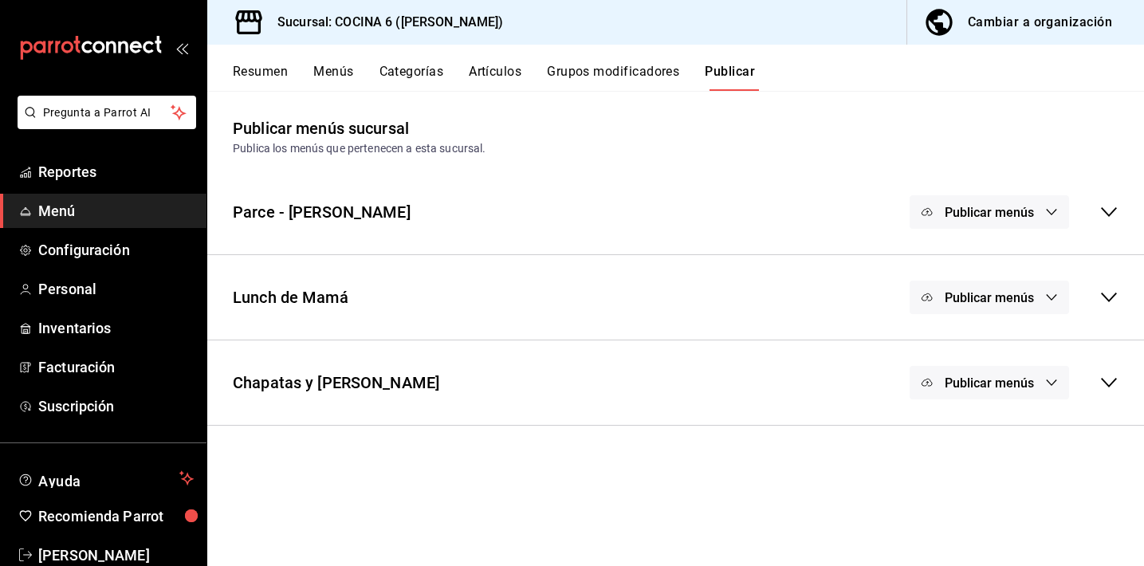
click at [969, 381] on span "Publicar menús" at bounding box center [989, 383] width 89 height 15
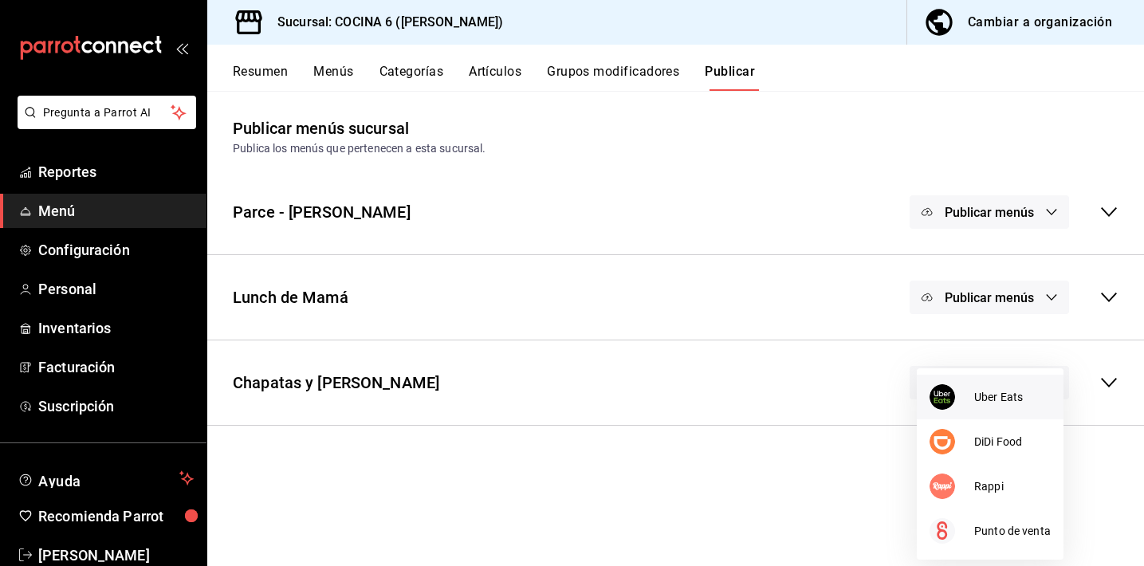
click at [959, 404] on div at bounding box center [952, 397] width 45 height 26
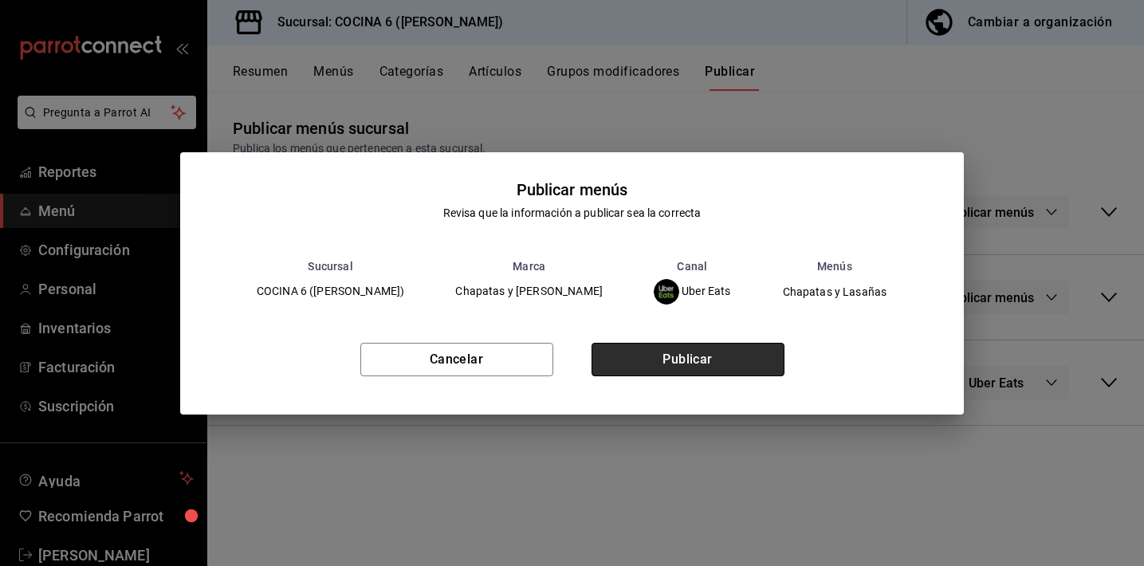
click at [716, 372] on button "Publicar" at bounding box center [688, 359] width 193 height 33
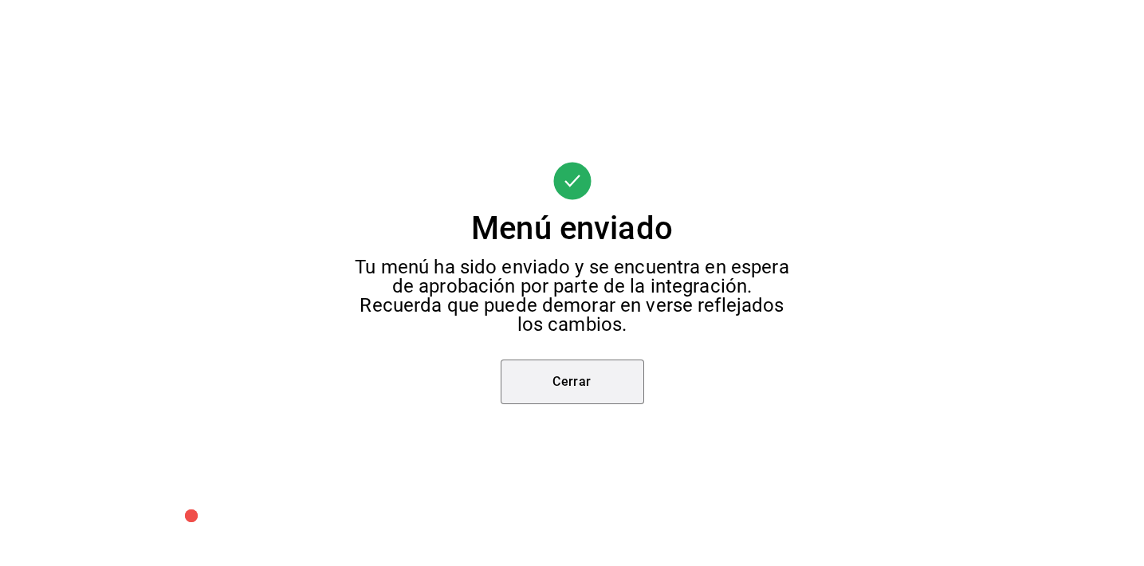
click at [589, 375] on button "Cerrar" at bounding box center [573, 382] width 144 height 45
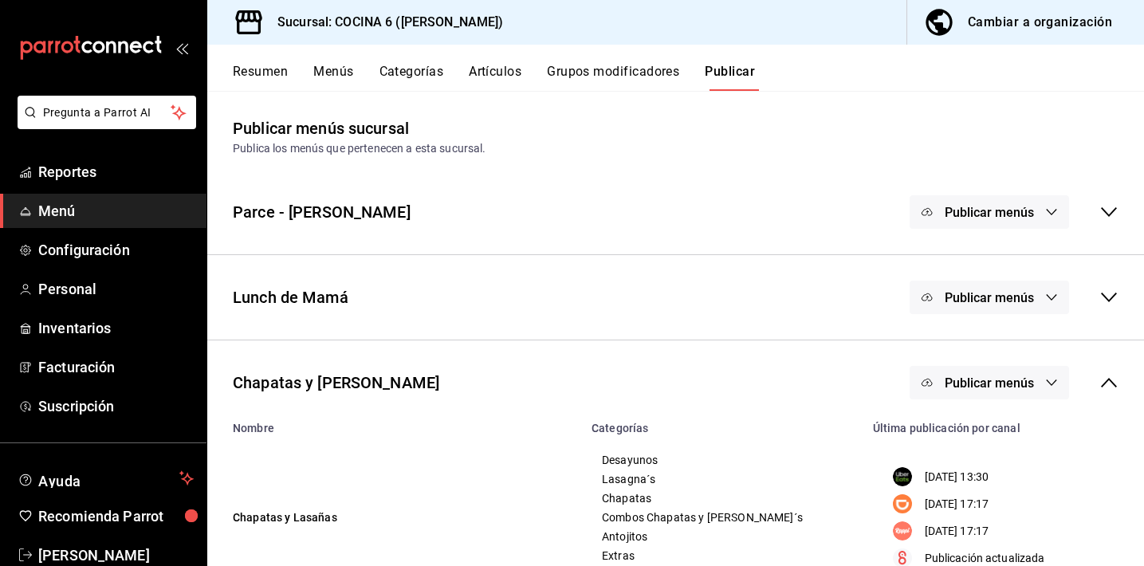
scroll to position [61, 0]
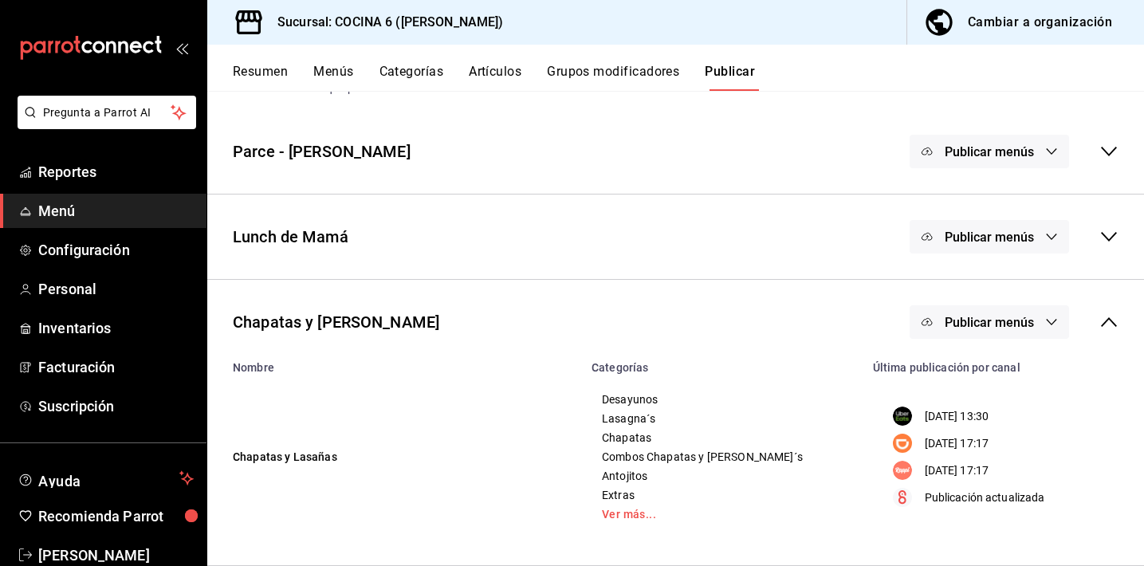
click at [1008, 319] on span "Publicar menús" at bounding box center [989, 322] width 89 height 15
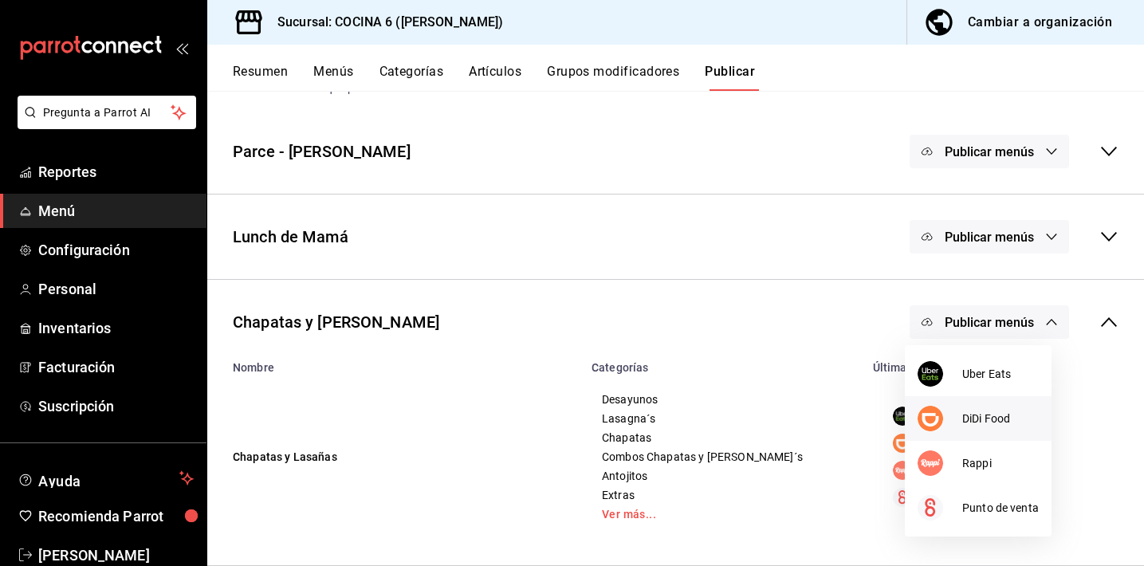
click at [940, 422] on img at bounding box center [931, 419] width 26 height 26
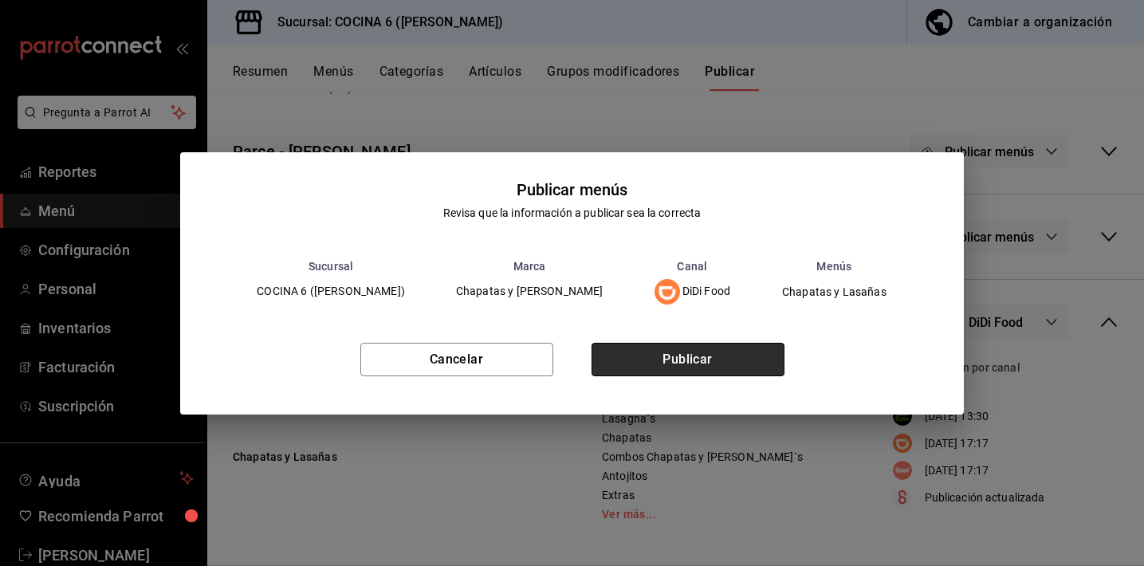
click at [711, 365] on button "Publicar" at bounding box center [688, 359] width 193 height 33
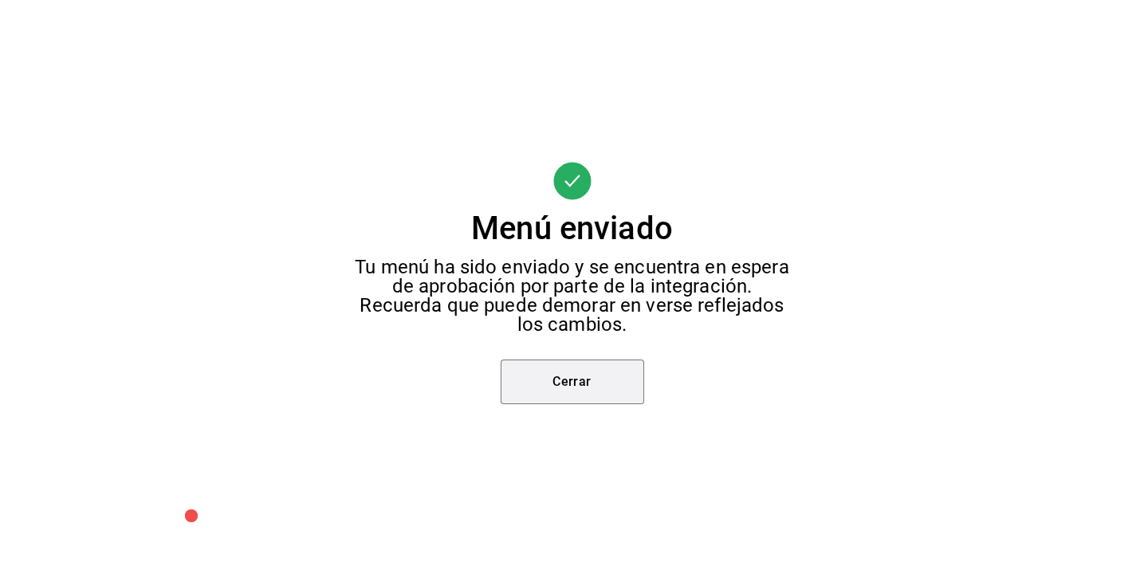
click at [640, 378] on button "Cerrar" at bounding box center [573, 382] width 144 height 45
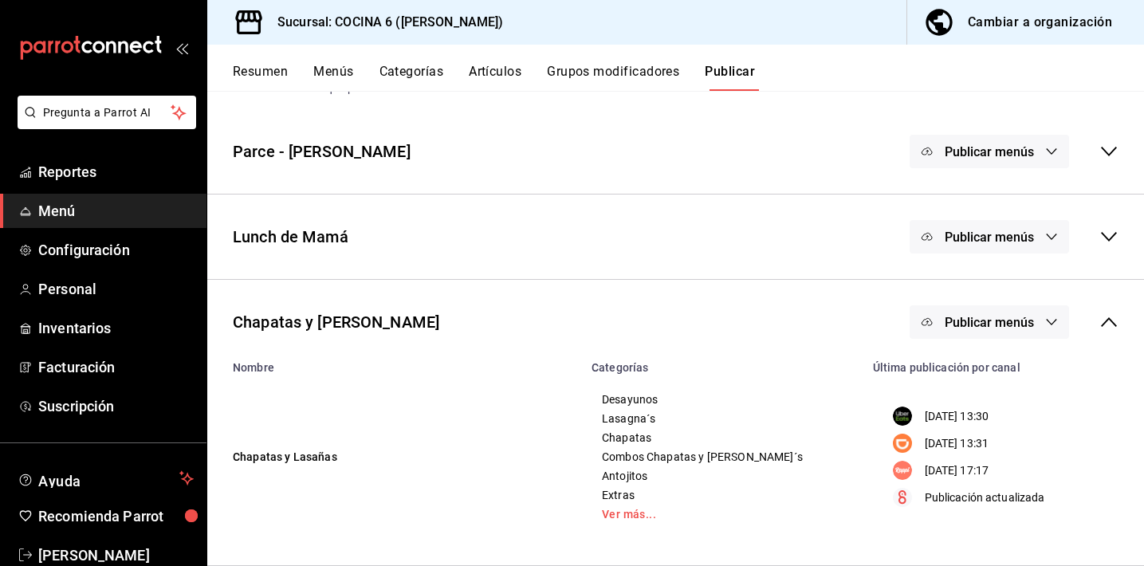
click at [1026, 321] on button "Publicar menús" at bounding box center [990, 321] width 160 height 33
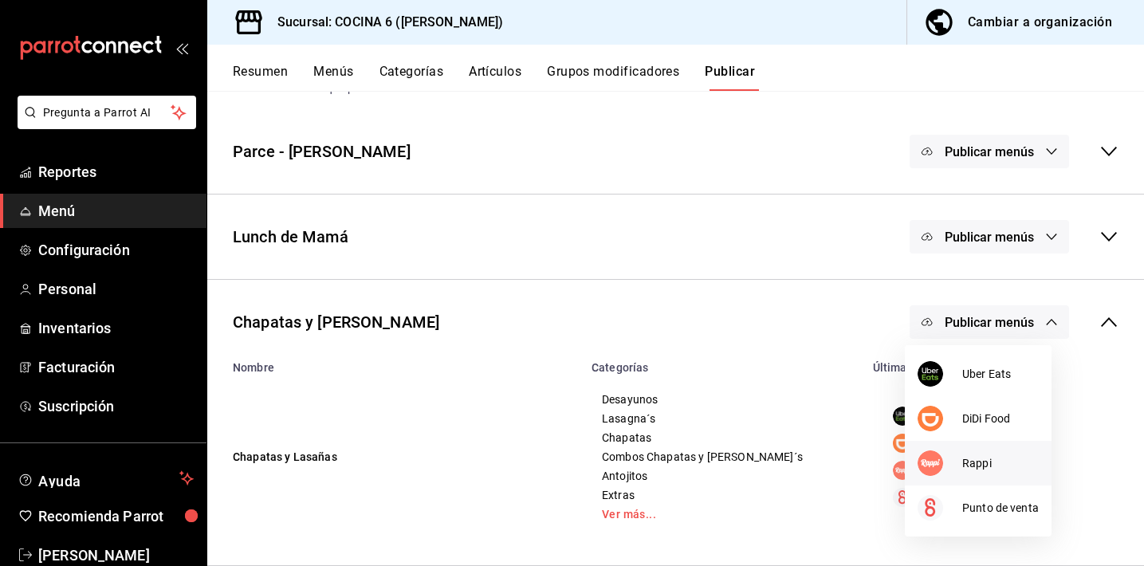
click at [928, 453] on img at bounding box center [931, 464] width 26 height 26
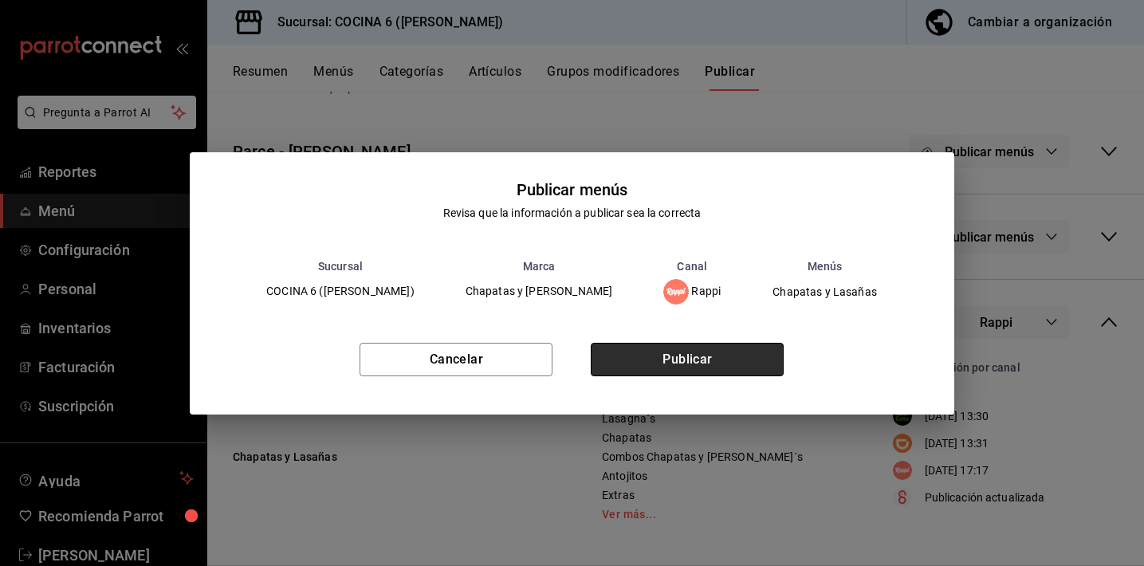
click at [715, 373] on button "Publicar" at bounding box center [687, 359] width 193 height 33
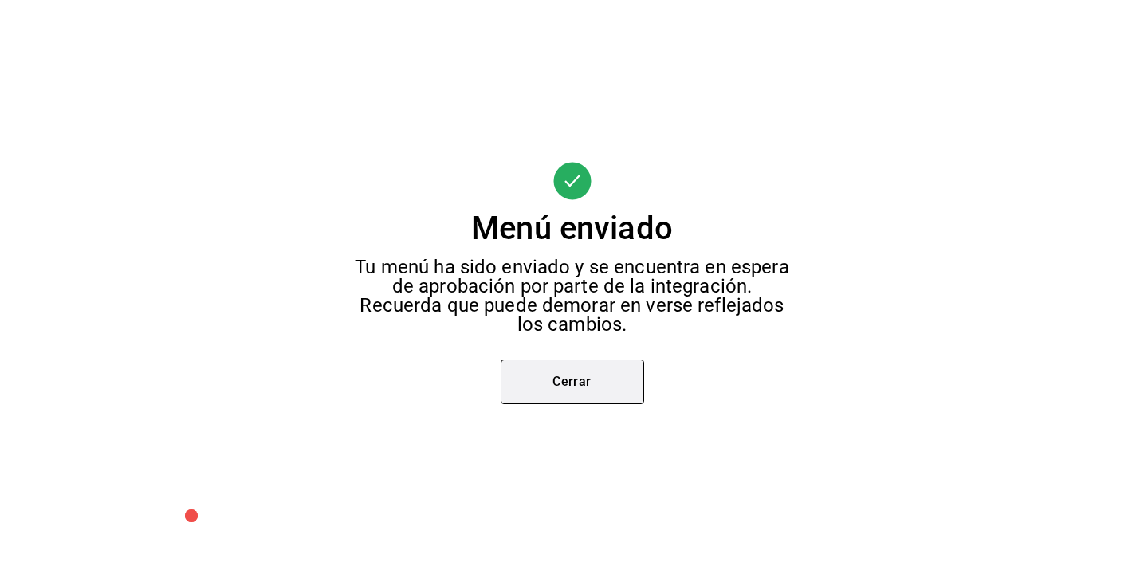
click at [601, 390] on button "Cerrar" at bounding box center [573, 382] width 144 height 45
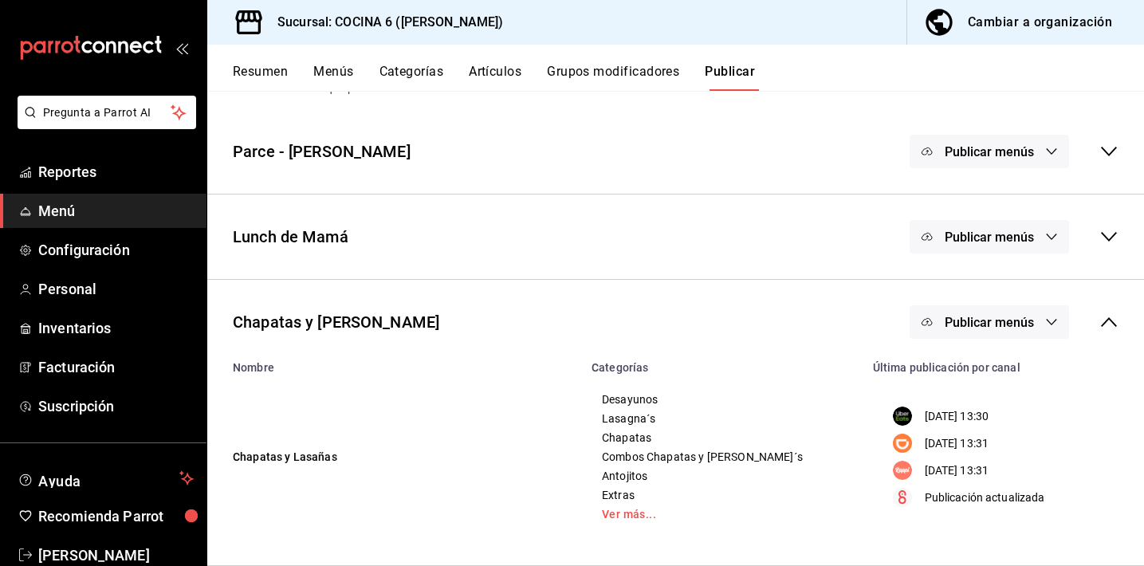
click at [1100, 326] on icon at bounding box center [1109, 322] width 19 height 19
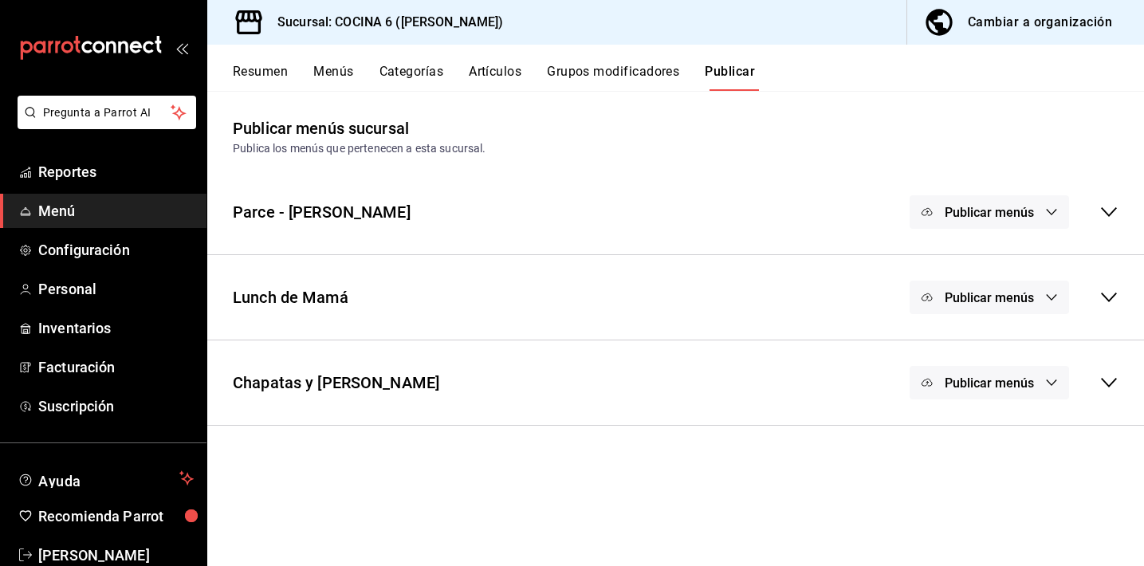
scroll to position [0, 0]
